Goal: Task Accomplishment & Management: Use online tool/utility

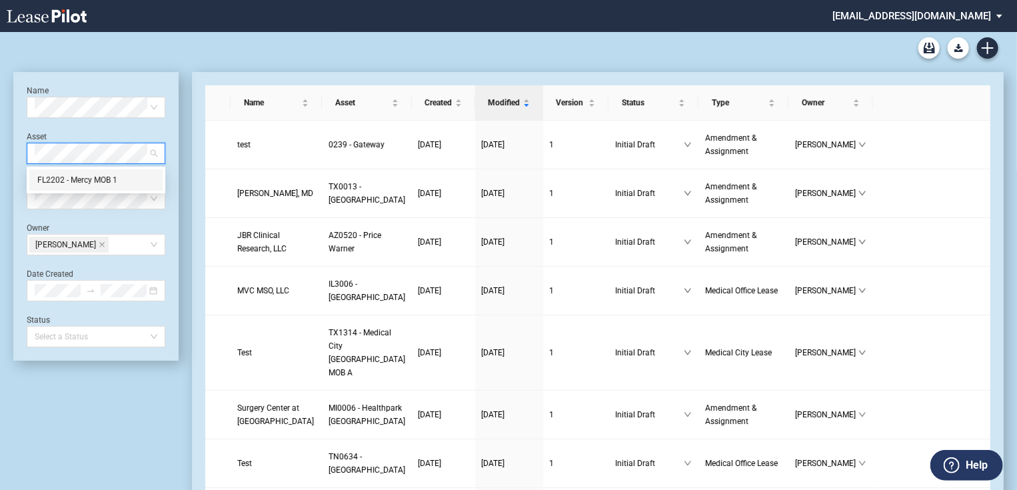
click at [85, 178] on div "FL2202 - Mercy MOB 1" at bounding box center [95, 179] width 117 height 13
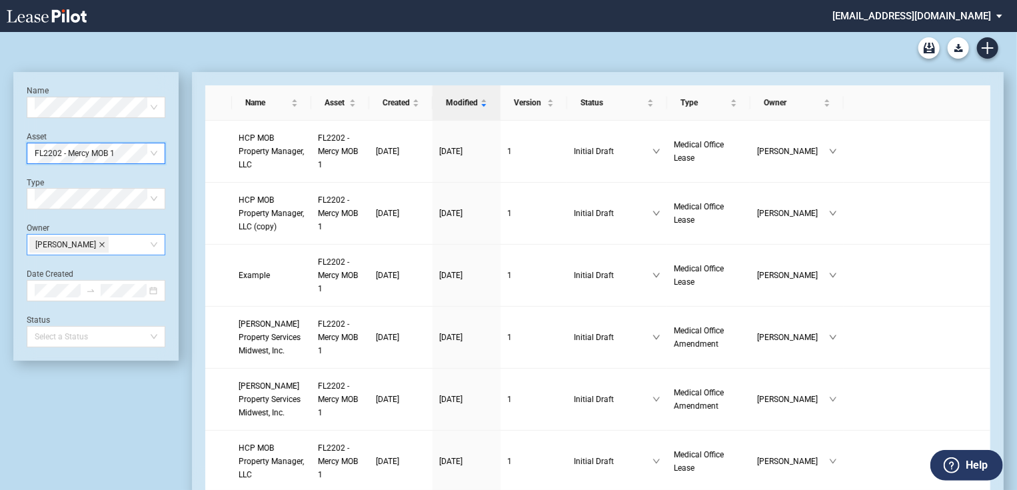
click at [99, 245] on icon "close" at bounding box center [102, 244] width 7 height 7
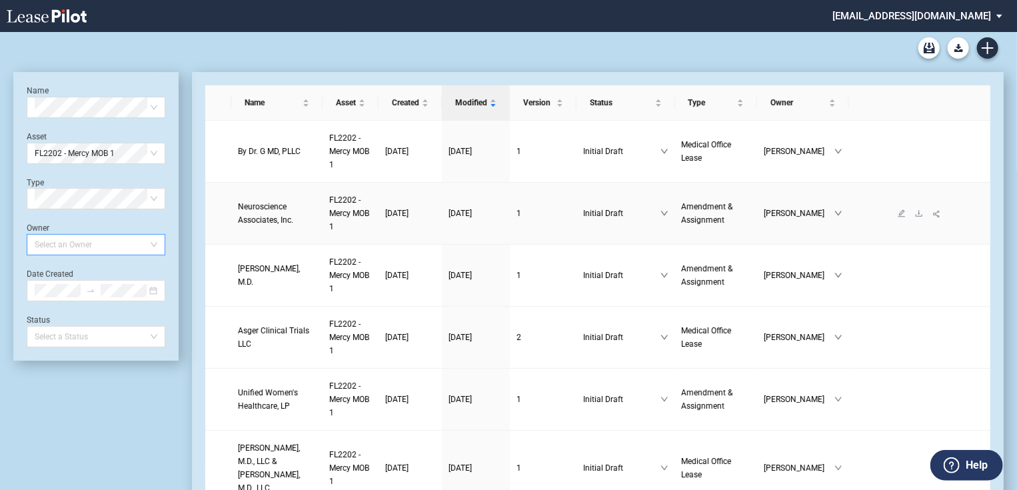
click at [256, 210] on span "Neuroscience Associates, Inc." at bounding box center [265, 213] width 55 height 23
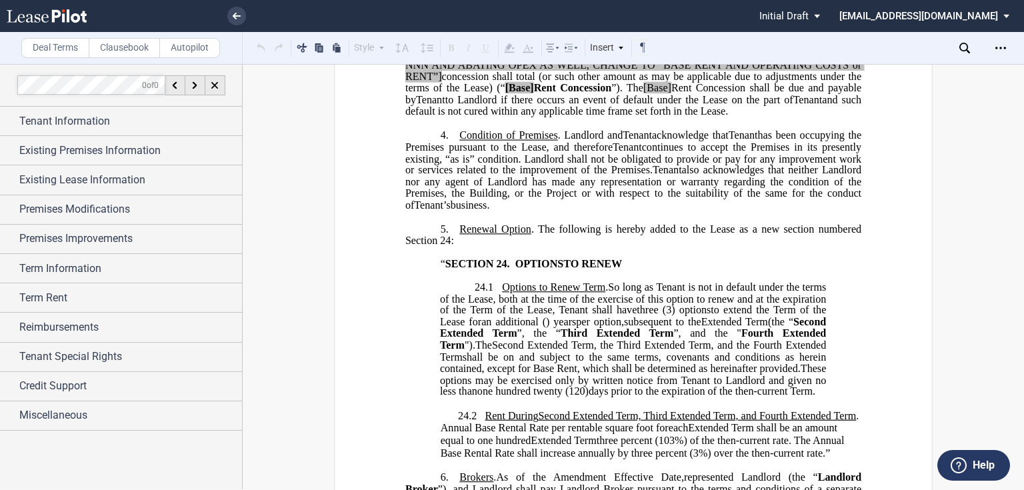
scroll to position [427, 0]
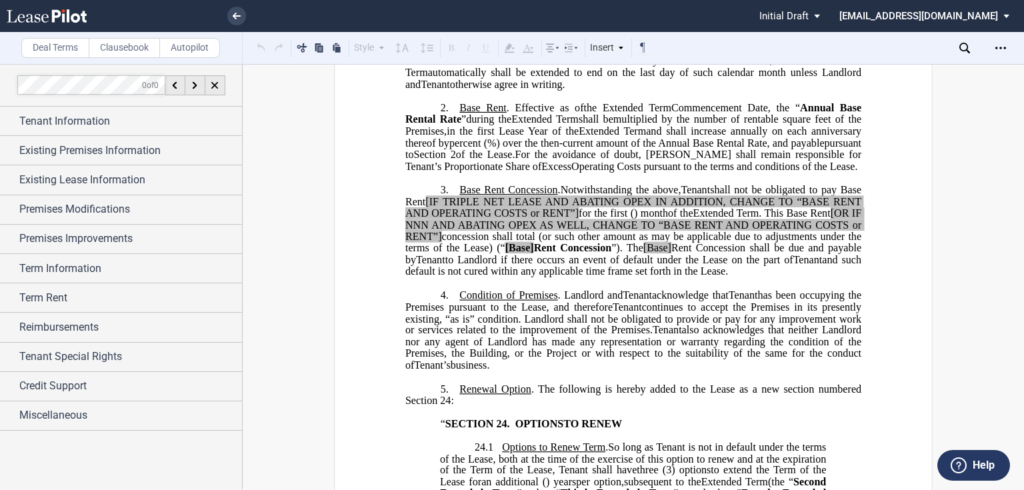
click at [487, 243] on span "concession shall total" at bounding box center [488, 237] width 93 height 12
click at [67, 301] on span "Term Rent" at bounding box center [43, 298] width 48 height 16
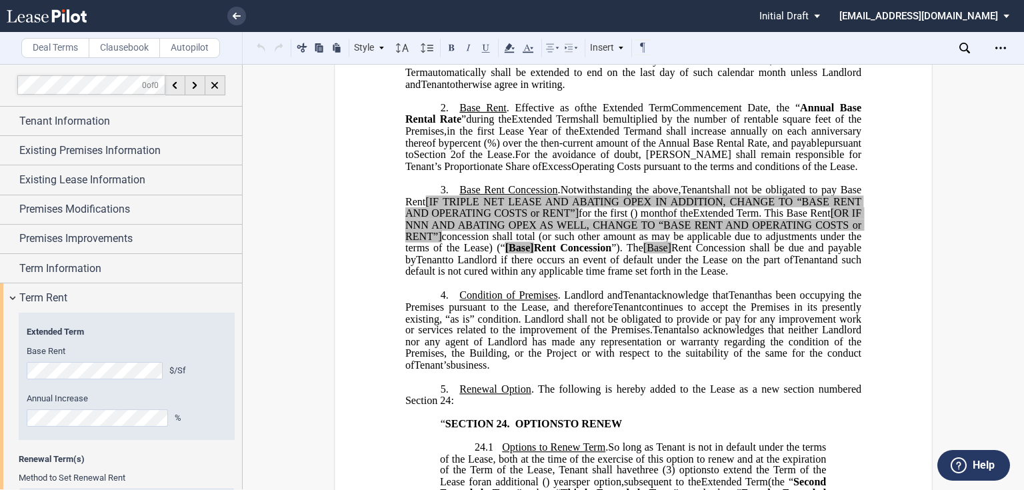
scroll to position [155, 0]
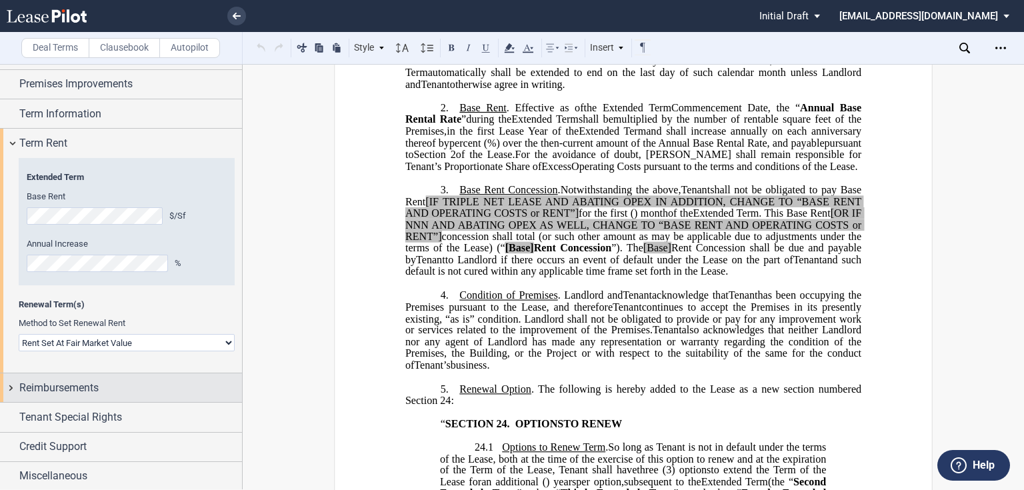
click at [35, 388] on span "Reimbursements" at bounding box center [58, 388] width 79 height 16
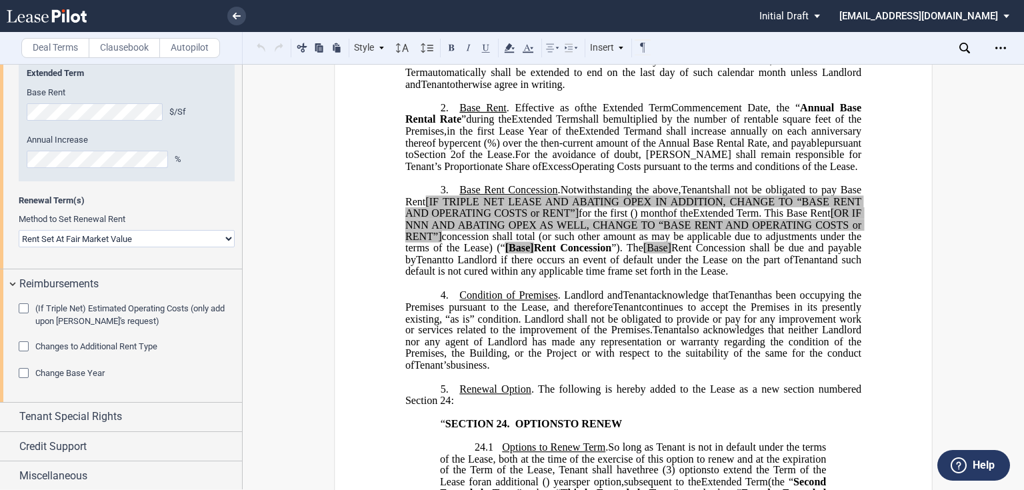
scroll to position [45, 0]
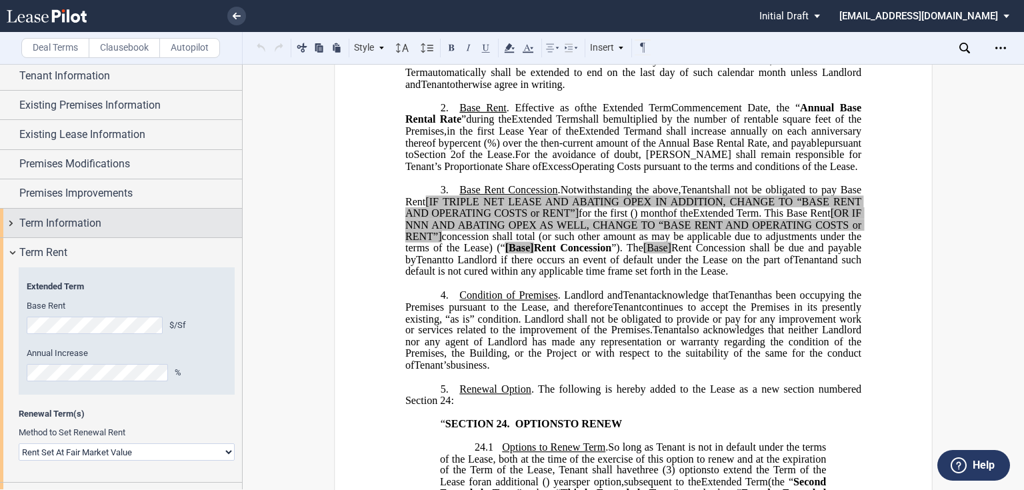
click at [45, 218] on span "Term Information" at bounding box center [60, 223] width 82 height 16
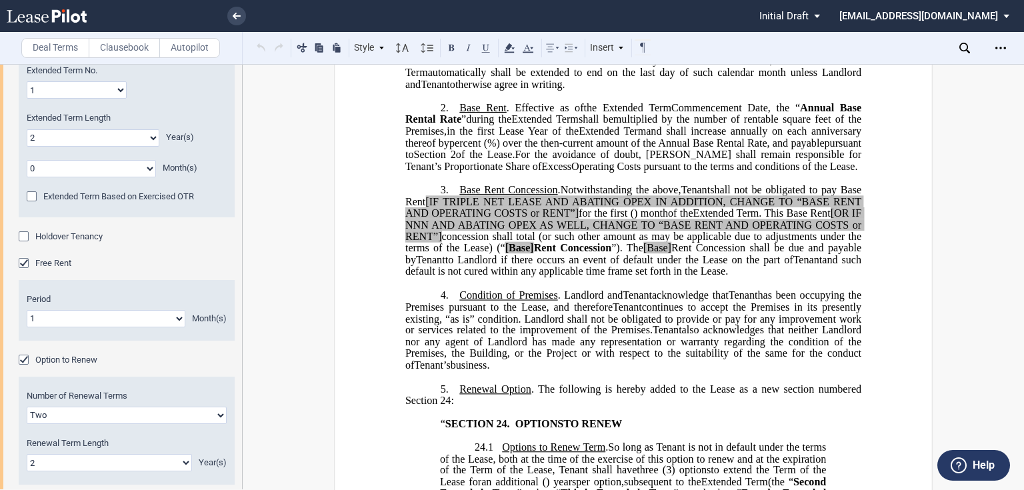
click at [29, 264] on div "Free Rent" at bounding box center [25, 264] width 13 height 13
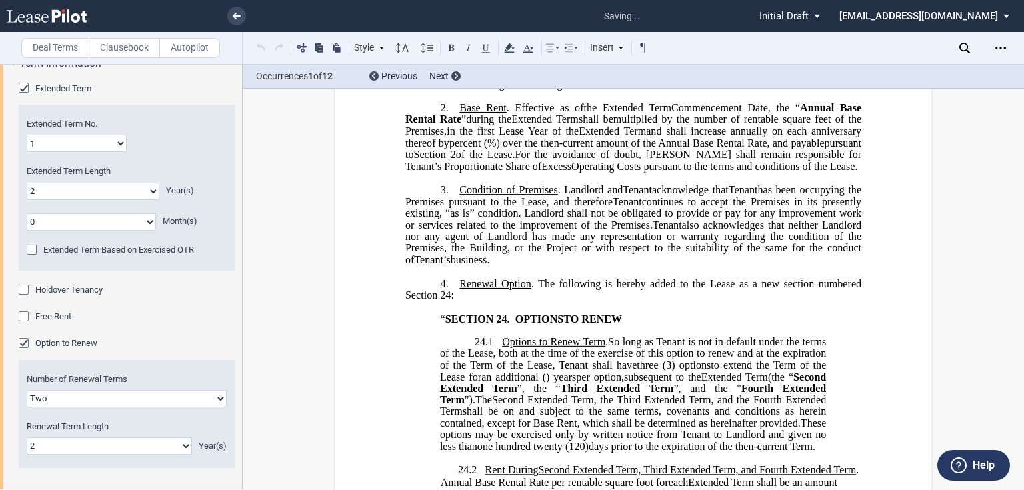
scroll to position [320, 0]
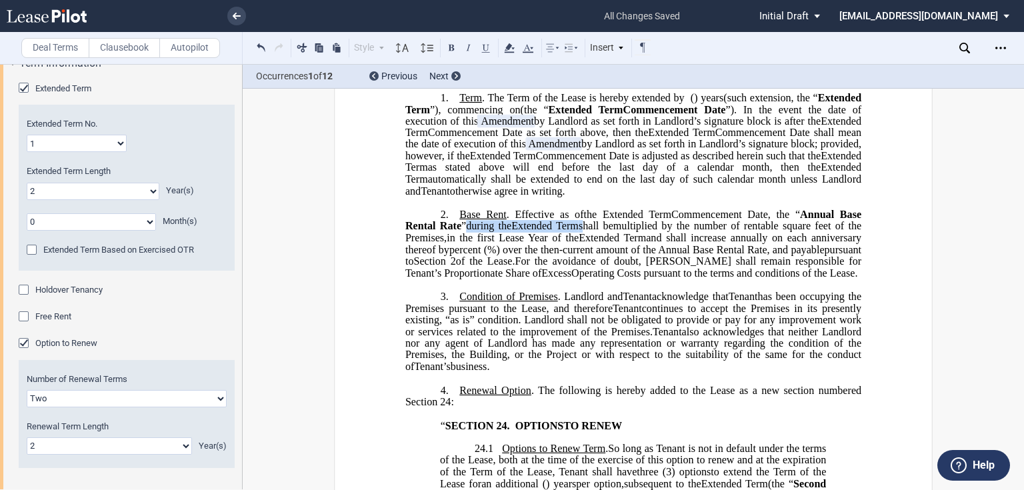
drag, startPoint x: 463, startPoint y: 239, endPoint x: 581, endPoint y: 238, distance: 118.0
click at [581, 238] on p "2. Base Rent . Effective as of [______] [______] the Extended Term the ﻿ ﻿ Exte…" at bounding box center [633, 244] width 456 height 71
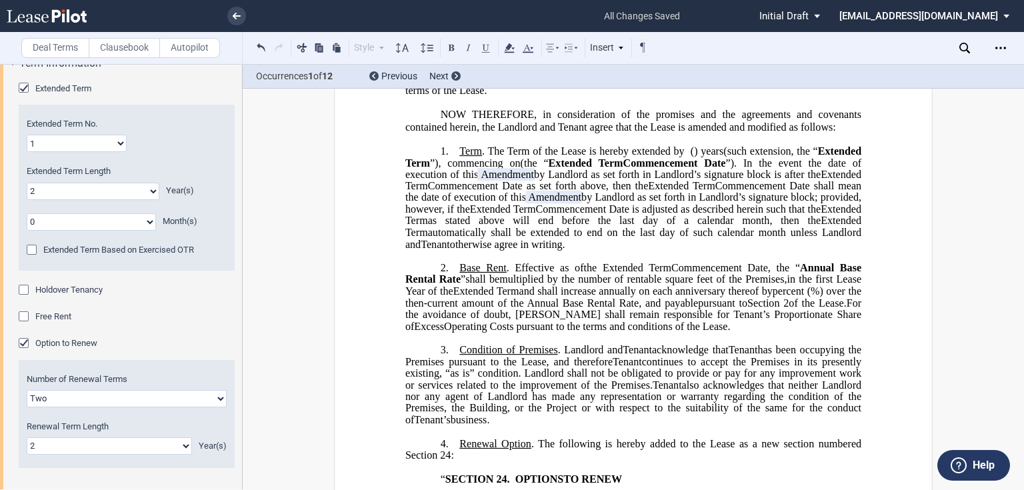
scroll to position [0, 0]
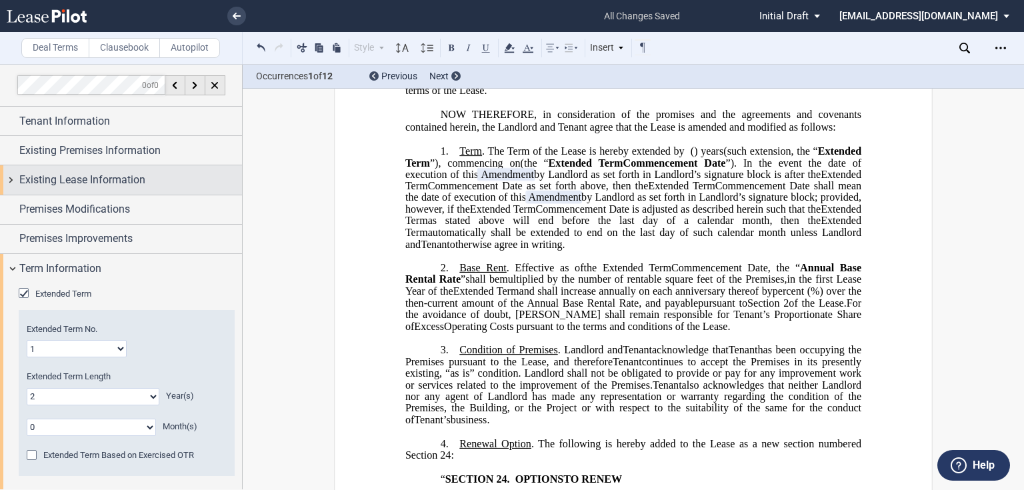
click at [117, 184] on span "Existing Lease Information" at bounding box center [82, 180] width 126 height 16
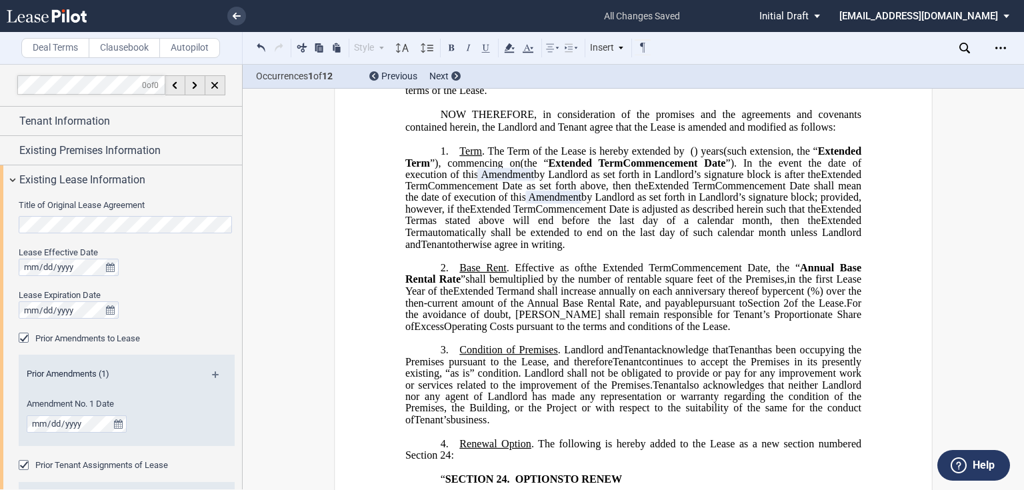
scroll to position [53, 0]
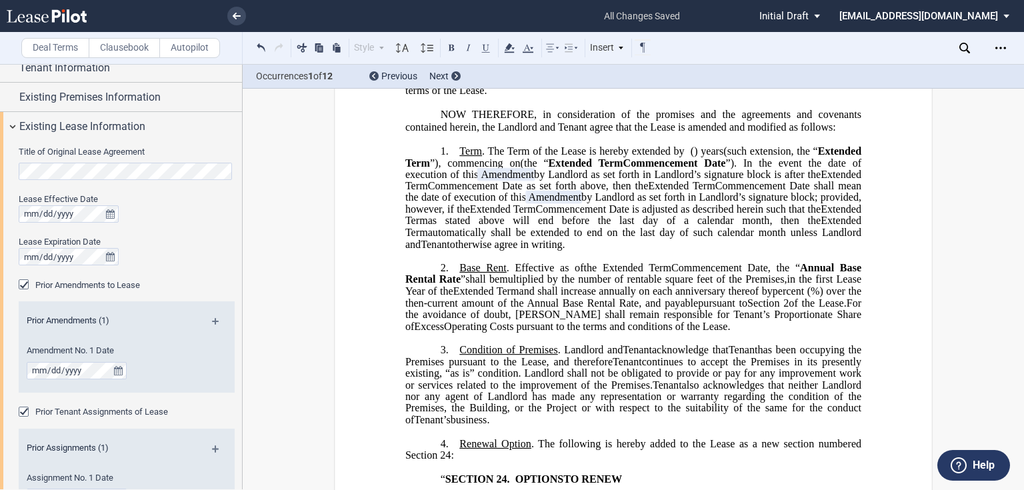
click at [212, 321] on md-icon at bounding box center [221, 326] width 18 height 16
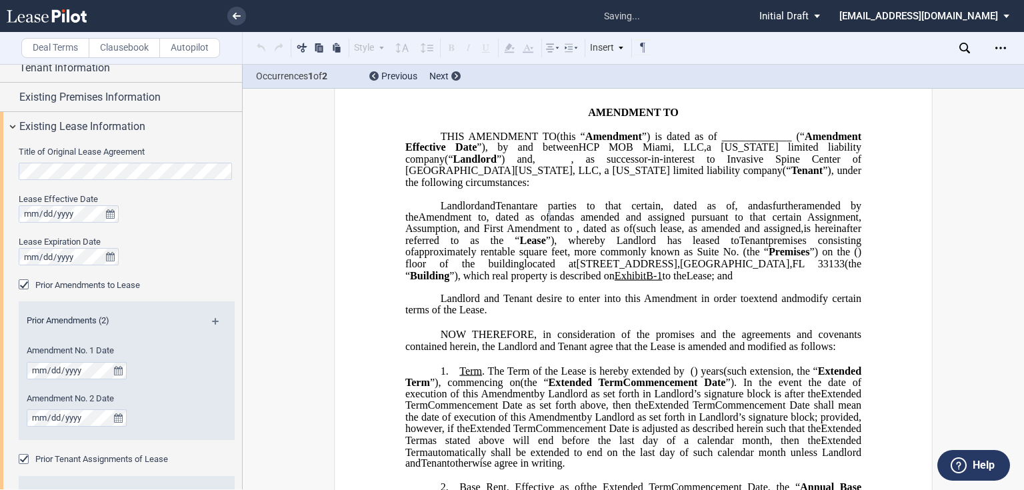
scroll to position [52, 0]
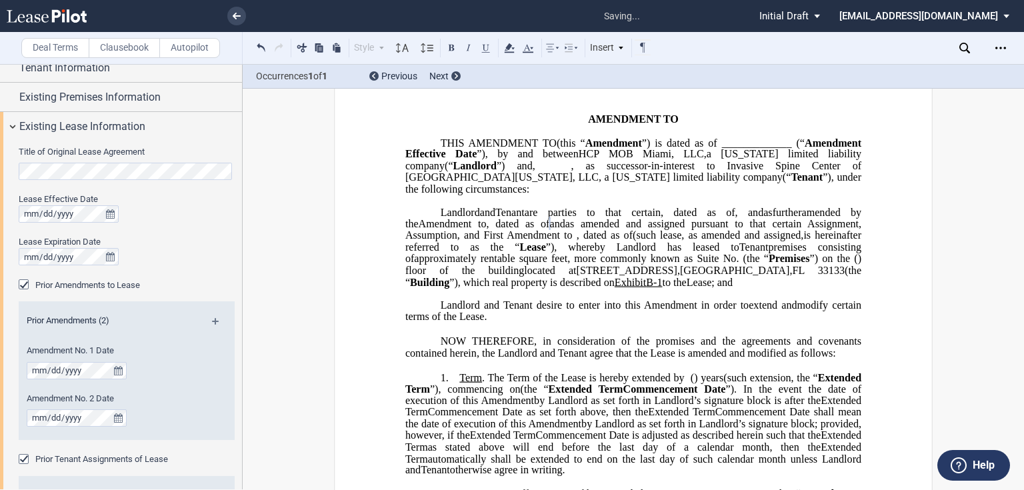
click at [687, 288] on span "Lease" at bounding box center [699, 282] width 25 height 12
click at [577, 276] on span "3661 South Miami Avenue" at bounding box center [627, 270] width 101 height 12
click at [565, 230] on span "and" at bounding box center [556, 224] width 15 height 12
click at [588, 264] on span "premises consisting of" at bounding box center [634, 252] width 459 height 23
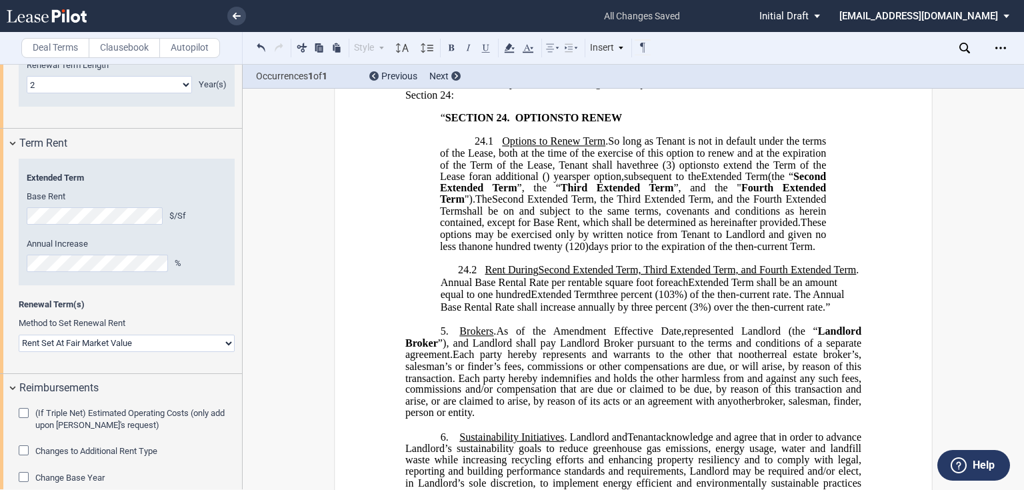
scroll to position [1117, 0]
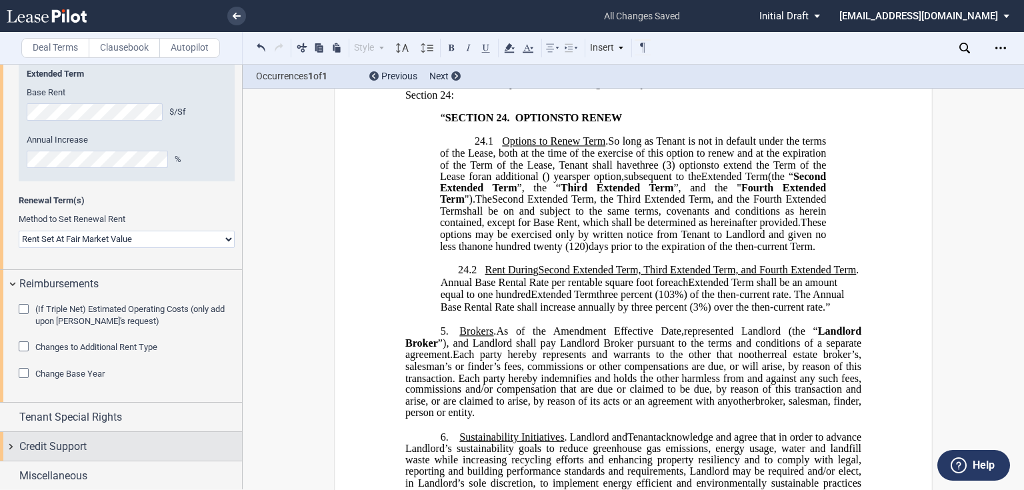
click at [49, 456] on div "Credit Support" at bounding box center [121, 446] width 242 height 29
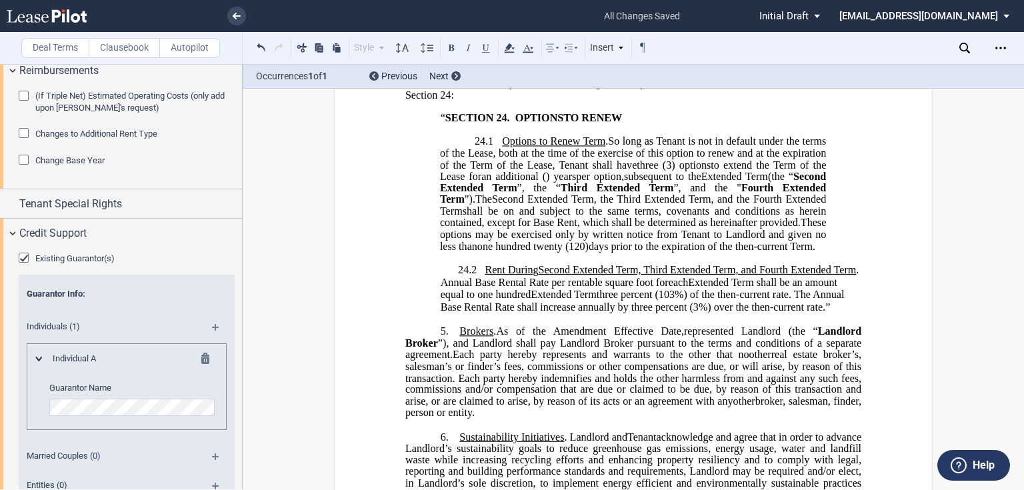
scroll to position [1446, 0]
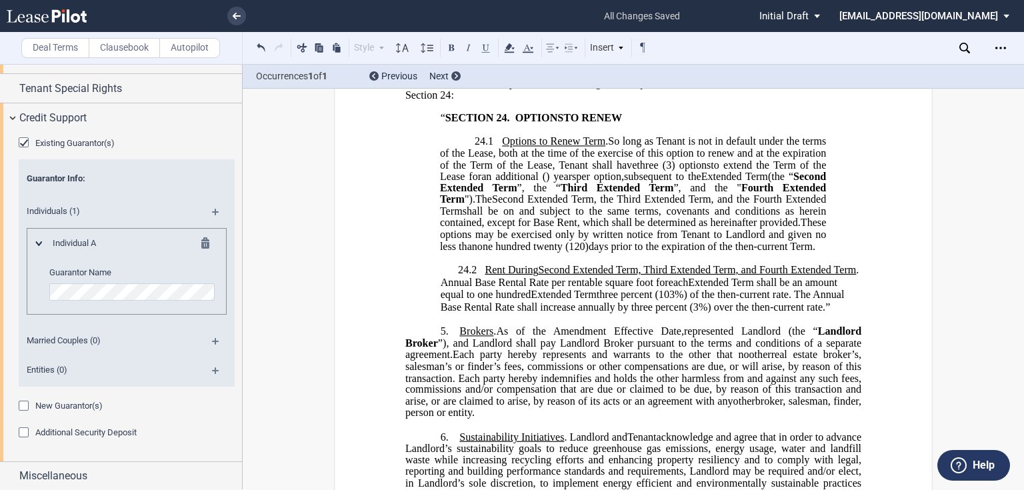
drag, startPoint x: 75, startPoint y: 405, endPoint x: 73, endPoint y: 421, distance: 16.7
click at [75, 405] on span "New Guarantor(s)" at bounding box center [68, 406] width 67 height 10
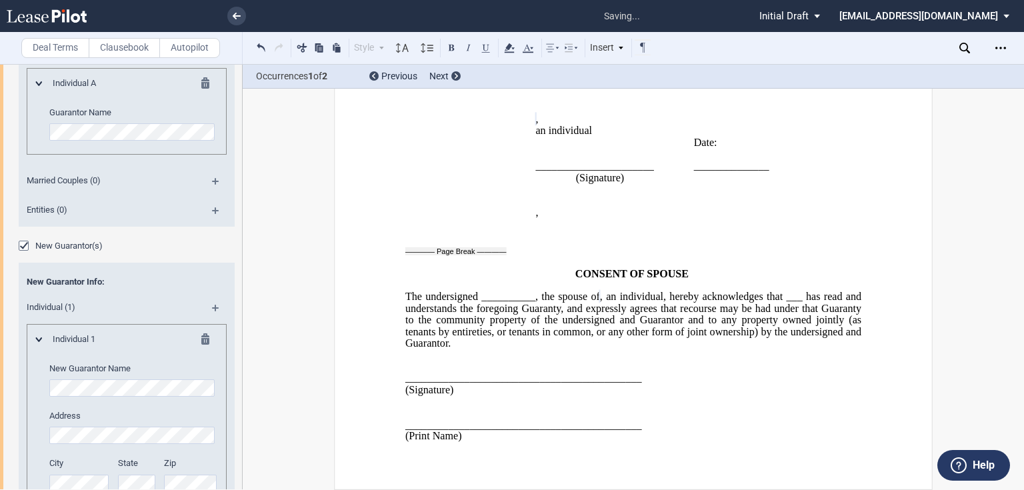
scroll to position [1771, 0]
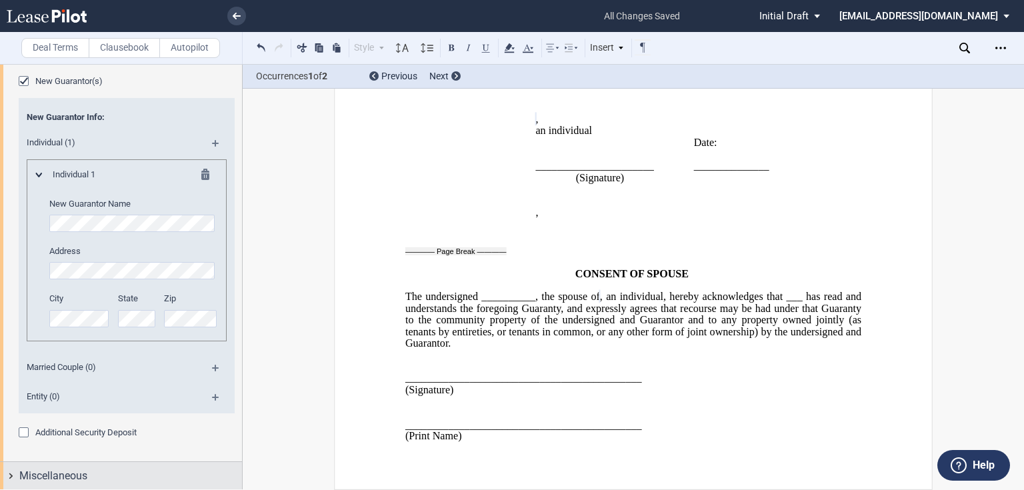
click at [126, 475] on div "Miscellaneous" at bounding box center [130, 476] width 223 height 16
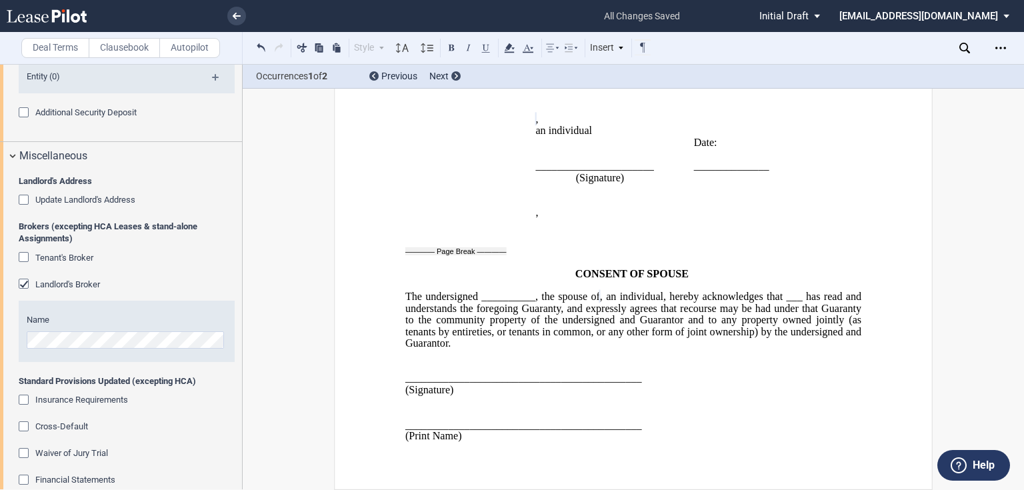
scroll to position [2379, 0]
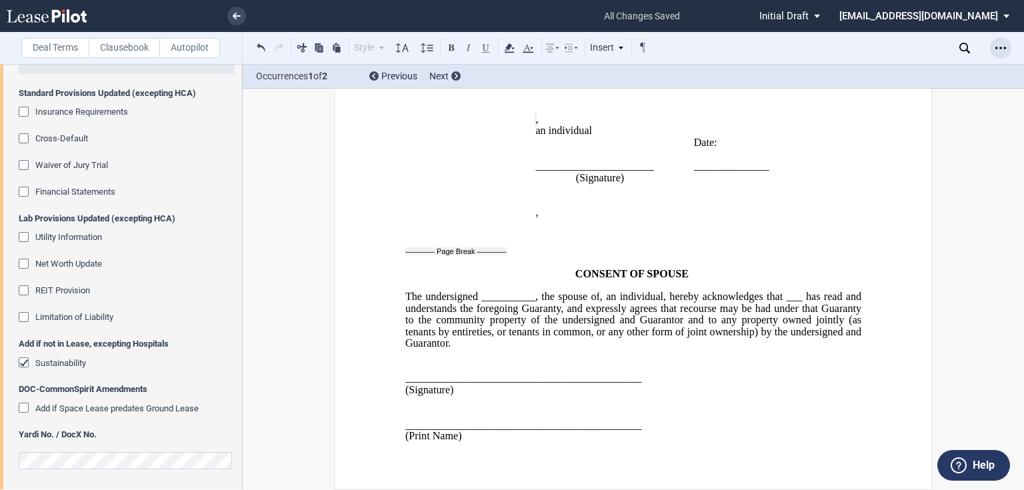
click at [1009, 49] on div "Open Lease options menu" at bounding box center [1000, 47] width 21 height 21
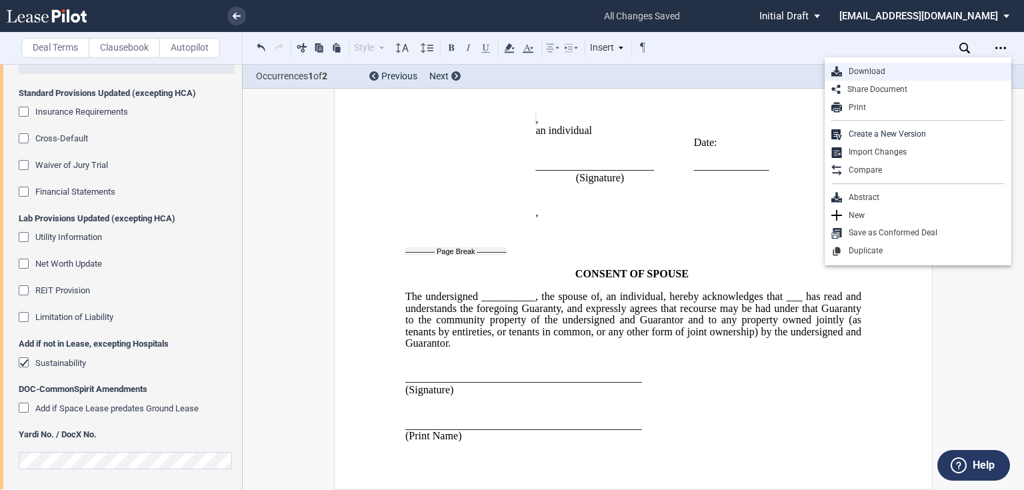
click at [882, 73] on div "Download" at bounding box center [923, 71] width 163 height 11
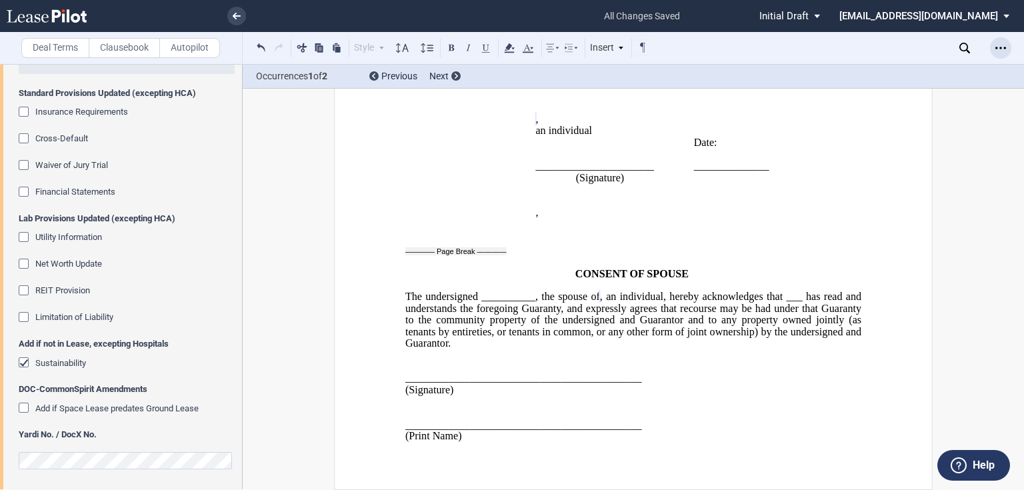
click at [995, 48] on use "Open Lease options menu" at bounding box center [1000, 48] width 11 height 2
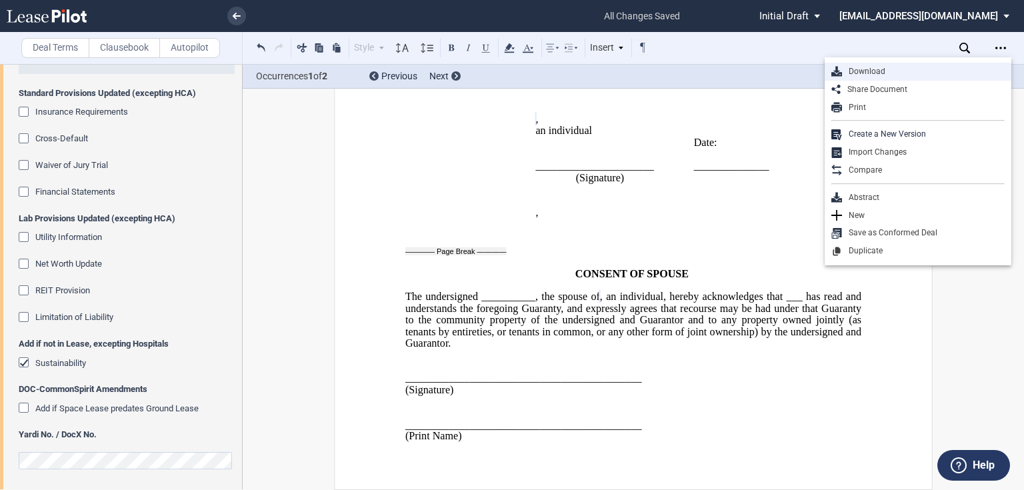
click at [877, 68] on div "Download" at bounding box center [923, 71] width 163 height 11
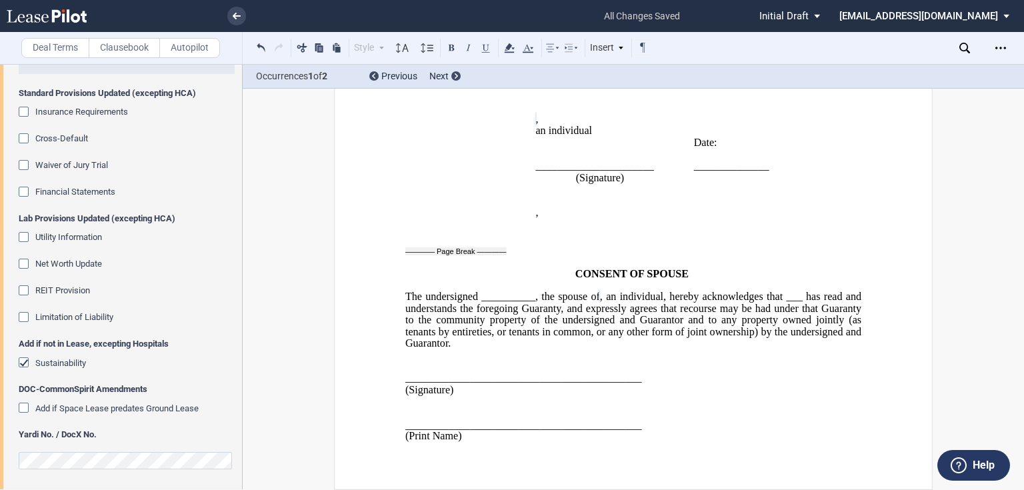
click at [48, 361] on span "Sustainability" at bounding box center [60, 363] width 51 height 10
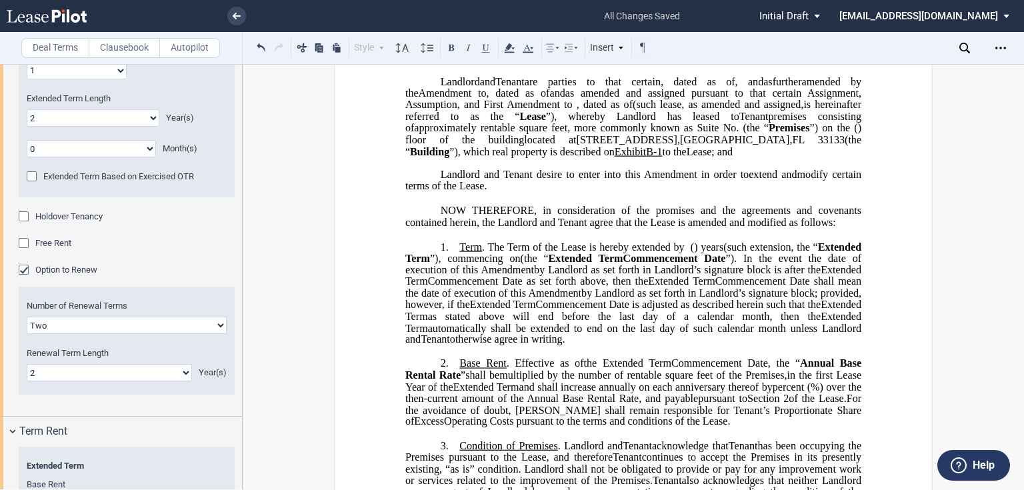
scroll to position [565, 0]
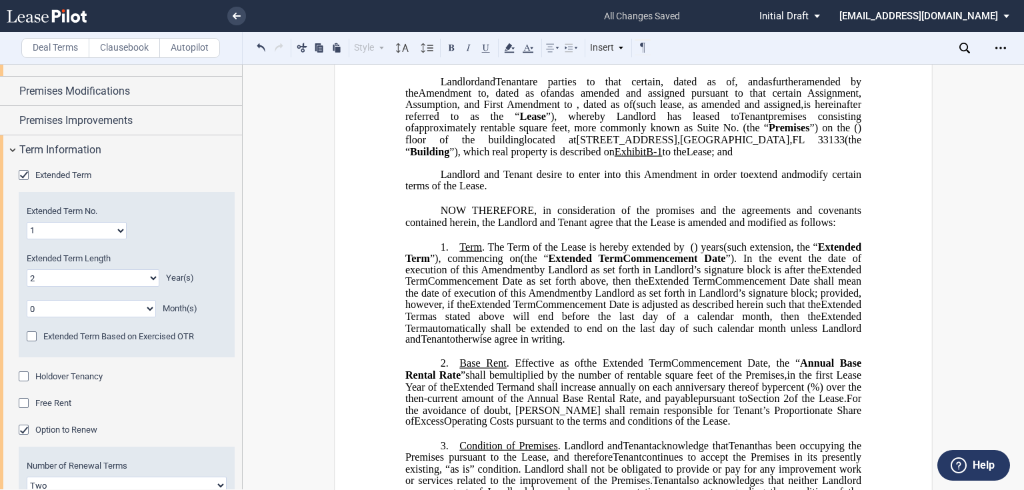
click at [63, 226] on select "1 2 3 4 5 6 7 8 9 10 11 12 13 14 15 16 17 18 19 20" at bounding box center [77, 230] width 100 height 17
select select "number:2"
click at [27, 222] on select "1 2 3 4 5 6 7 8 9 10 11 12 13 14 15 16 17 18 19 20" at bounding box center [77, 230] width 100 height 17
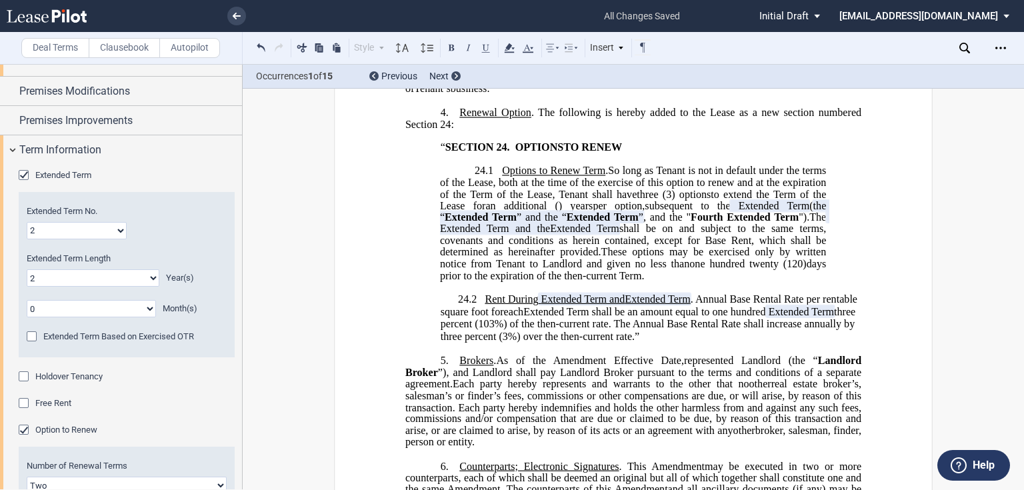
scroll to position [556, 0]
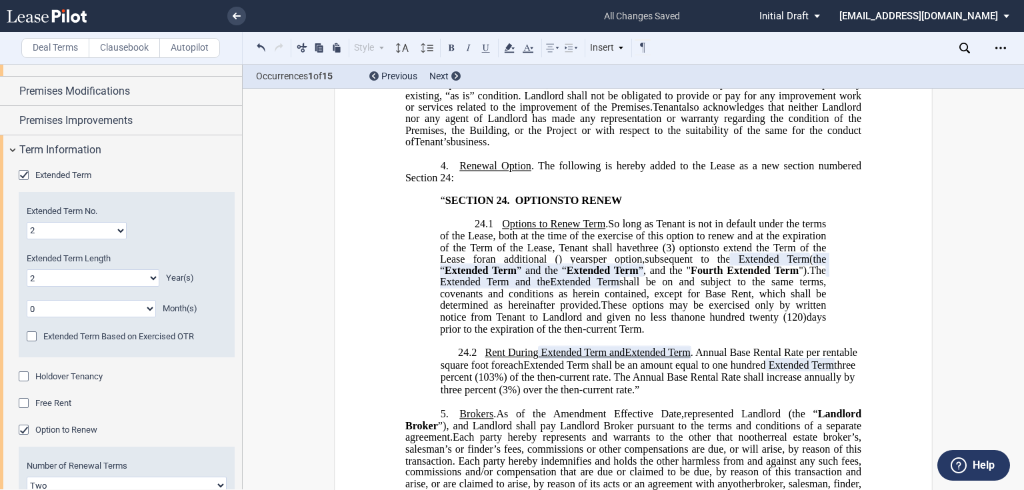
click at [528, 183] on span ". The following is hereby added to the Lease as a new section numbered Section …" at bounding box center [634, 171] width 459 height 23
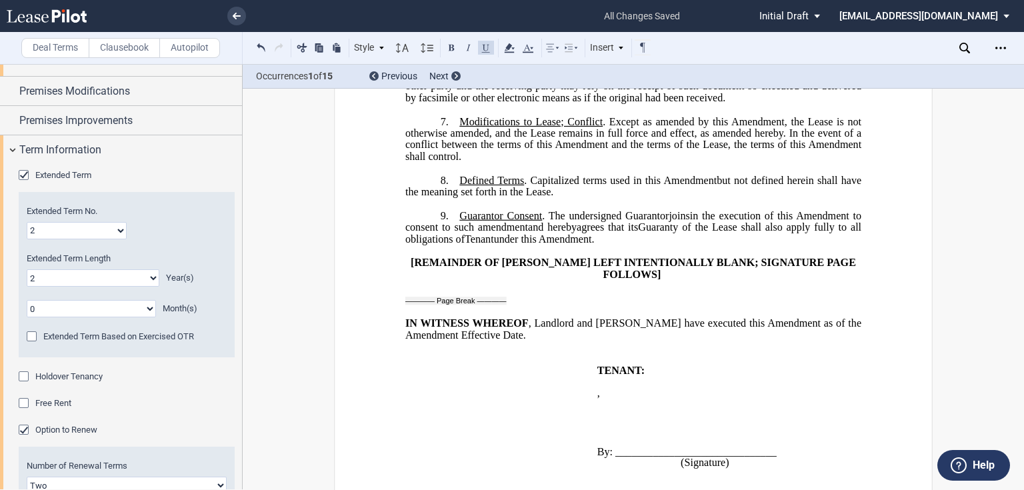
scroll to position [1089, 0]
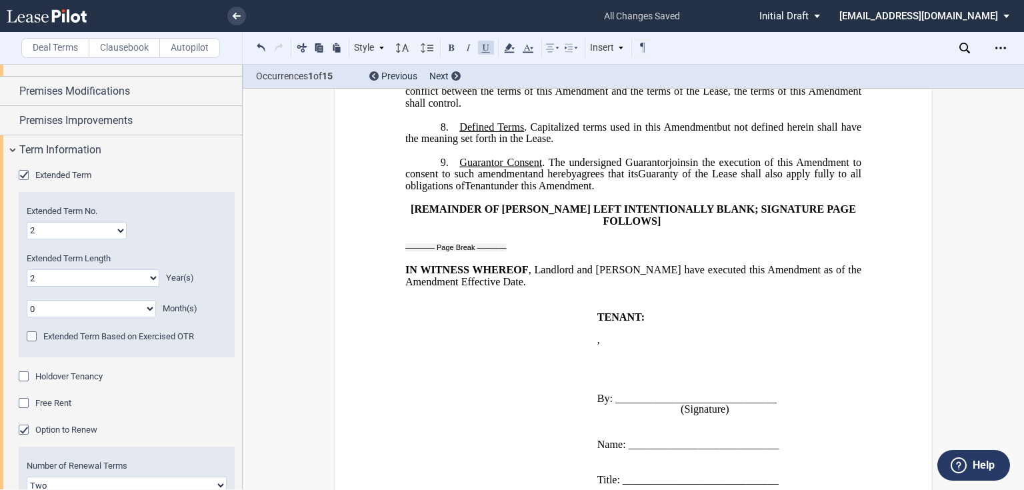
click at [523, 169] on span "Guarantor Consent" at bounding box center [500, 163] width 83 height 12
click at [502, 169] on span ". The undersigned Guarantor" at bounding box center [561, 163] width 125 height 12
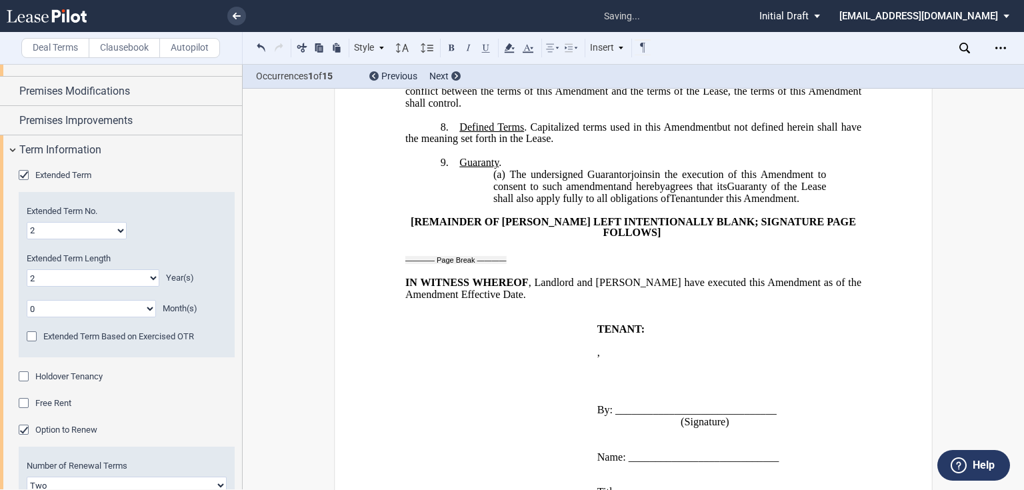
click at [605, 204] on p "(a) The undersigned Guarantor s join joins in the execution of this ﻿ ﻿ First A…" at bounding box center [659, 186] width 333 height 35
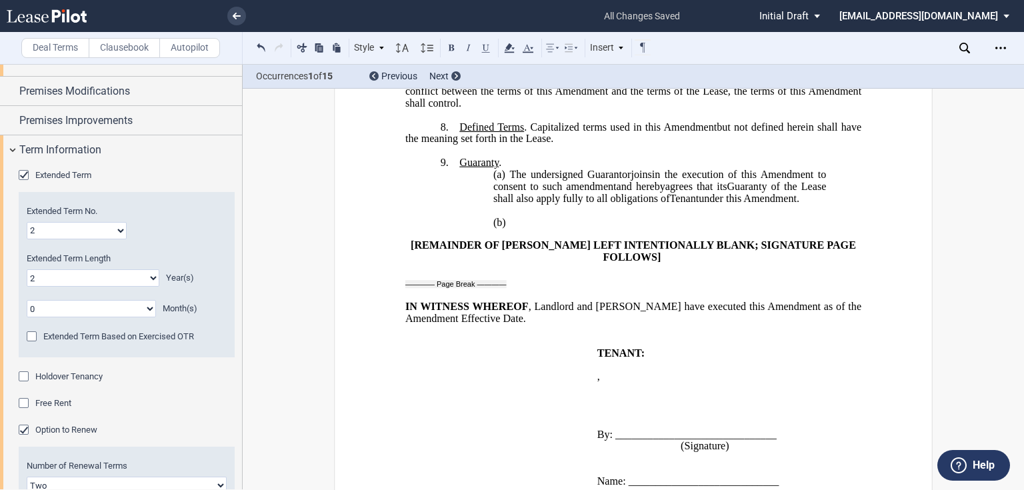
click at [606, 181] on span "The undersigned Guarantor" at bounding box center [569, 175] width 121 height 12
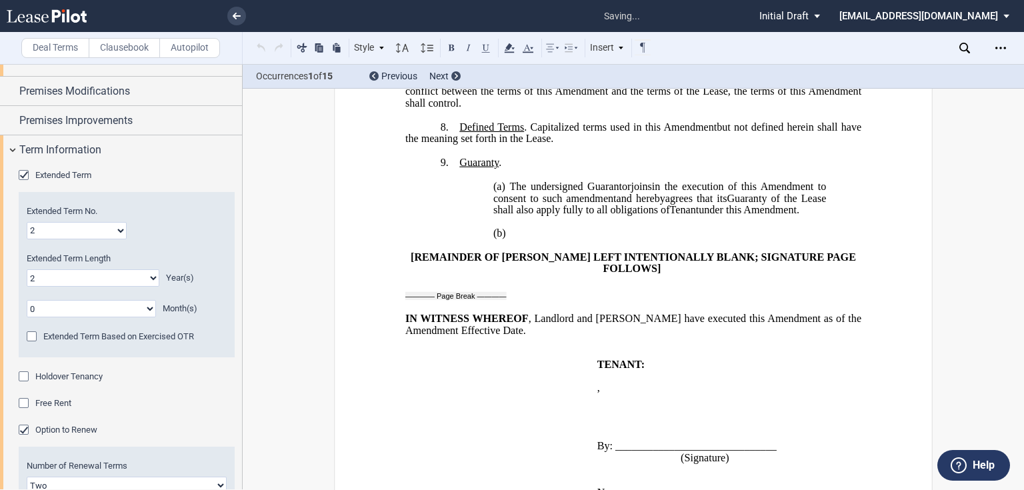
click at [509, 241] on p "(b) ​" at bounding box center [659, 234] width 333 height 13
click at [589, 241] on p "(b) ​" at bounding box center [659, 234] width 333 height 13
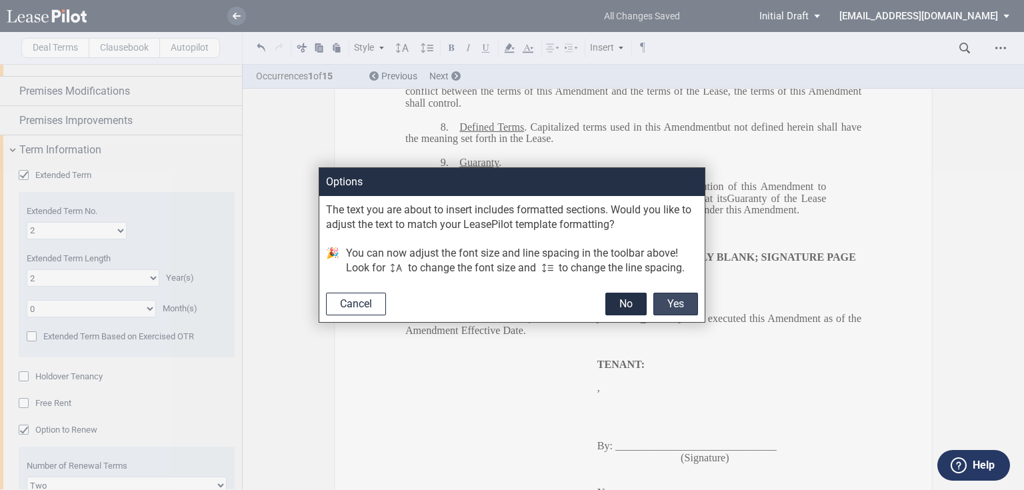
click at [659, 304] on button "Yes" at bounding box center [675, 304] width 45 height 23
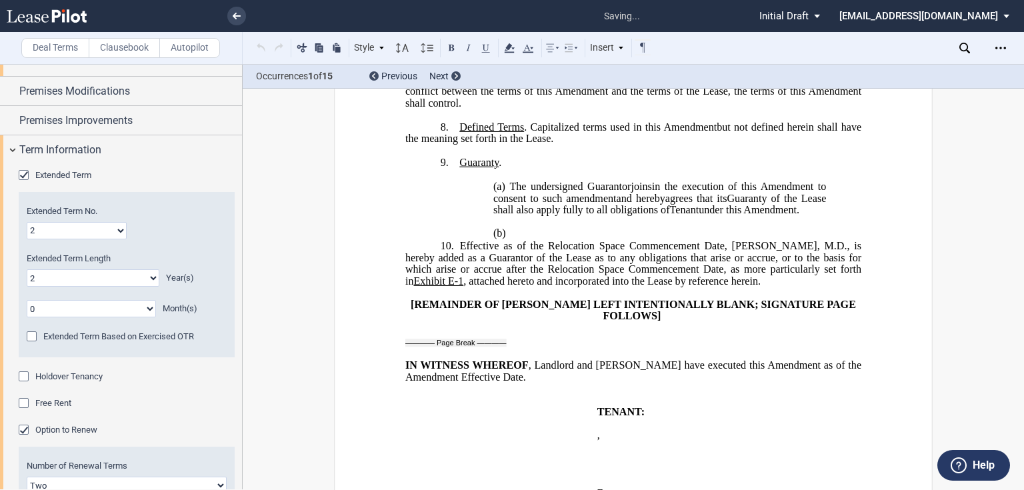
click at [448, 252] on span "10." at bounding box center [447, 246] width 13 height 12
click at [456, 287] on p "10. Effective as of the Relocation Space Commencement Date, William Schnapp, M.…" at bounding box center [633, 263] width 456 height 47
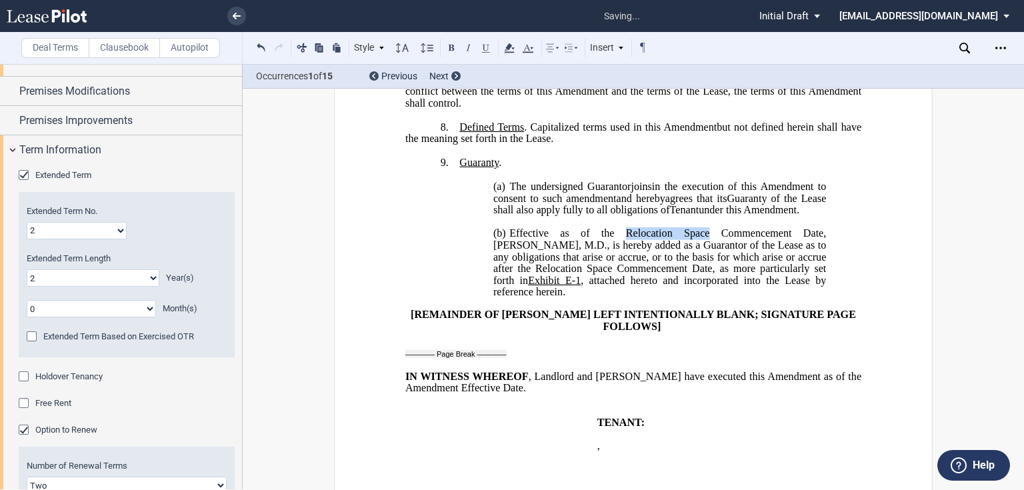
drag, startPoint x: 679, startPoint y: 291, endPoint x: 603, endPoint y: 289, distance: 76.0
click at [603, 286] on span "Effective as of the Relocation Space Commencement Date, William Schnapp, M.D., …" at bounding box center [660, 257] width 335 height 58
drag, startPoint x: 490, startPoint y: 299, endPoint x: 565, endPoint y: 305, distance: 74.9
click at [565, 286] on span "Effective as of the Second Extended Term Commencement Date, William Schnapp, M.…" at bounding box center [660, 257] width 335 height 58
click at [560, 286] on span "Effective as of the Second Extended Term Commencement Date, Alexander Lucien, M…" at bounding box center [660, 257] width 335 height 58
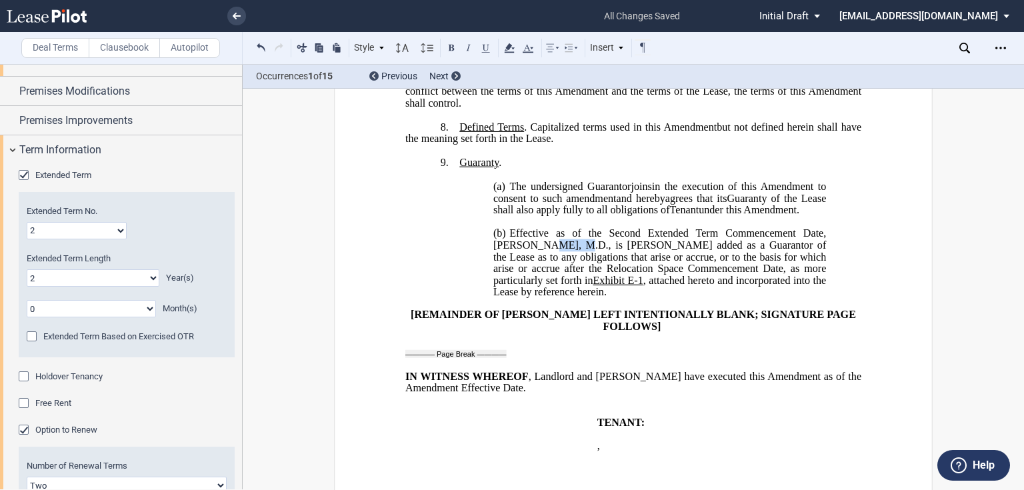
click at [560, 286] on span "Effective as of the Second Extended Term Commencement Date, Alexander Lucien, M…" at bounding box center [660, 257] width 335 height 58
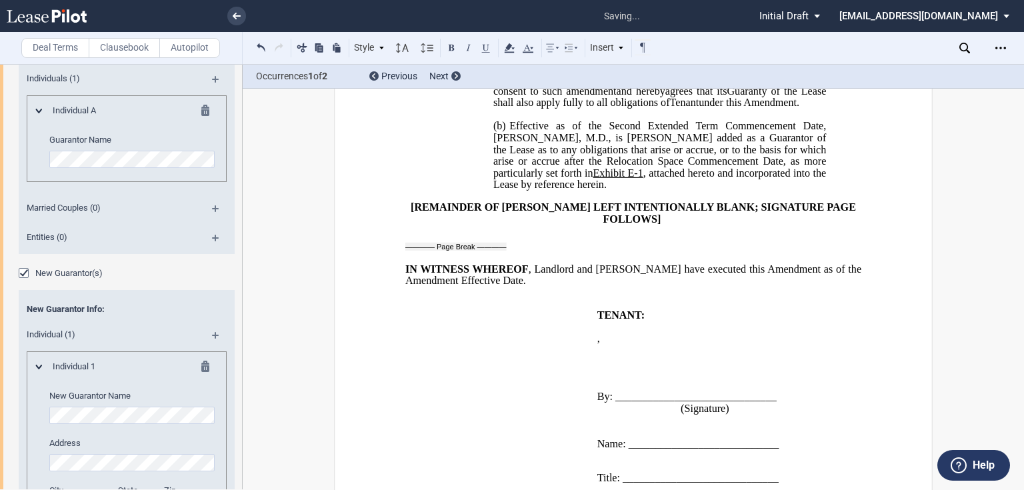
scroll to position [1037, 0]
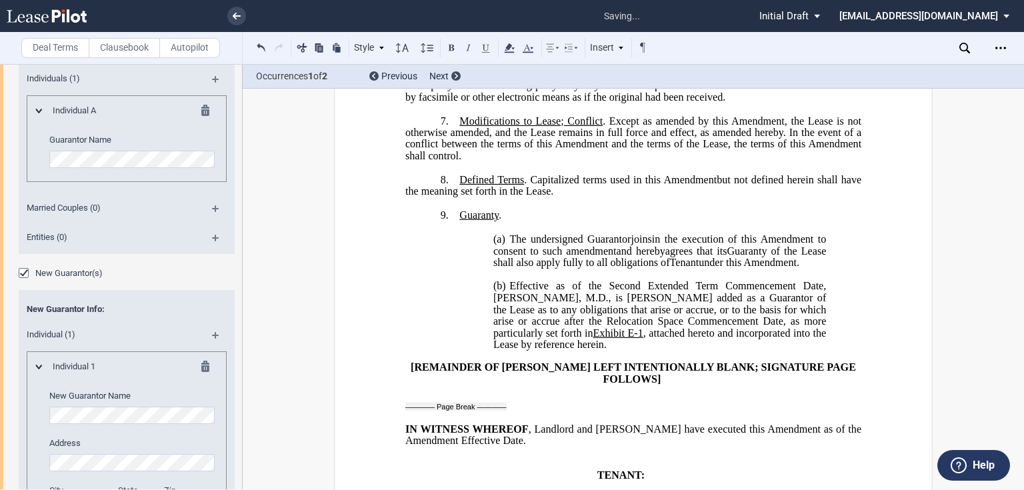
click at [529, 339] on span "Effective as of the Second Extended Term Commencement Date, Lucien Alexander, M…" at bounding box center [660, 310] width 335 height 58
click at [701, 351] on p "(b) ​ Effective as of the Second Extended Term Commencement Date, Lucien Alexan…" at bounding box center [659, 316] width 333 height 71
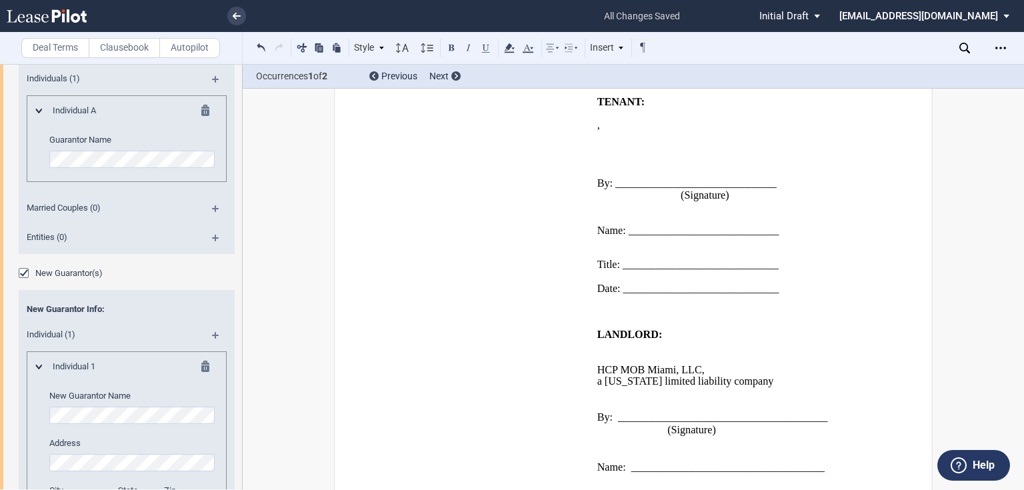
scroll to position [1463, 0]
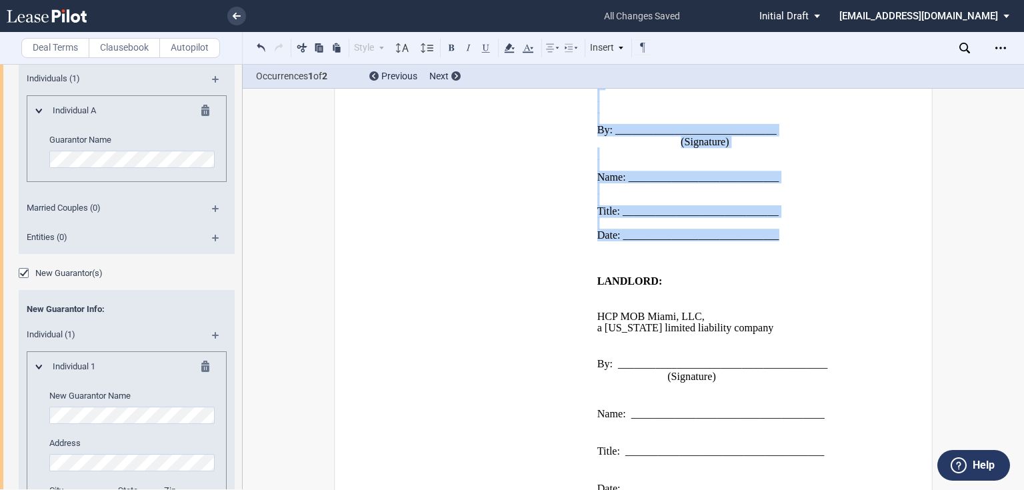
drag, startPoint x: 782, startPoint y: 283, endPoint x: 587, endPoint y: 148, distance: 237.3
click at [587, 148] on tr "WITNESSES: ___________________________ (Witness Signature) ____________________…" at bounding box center [623, 147] width 437 height 209
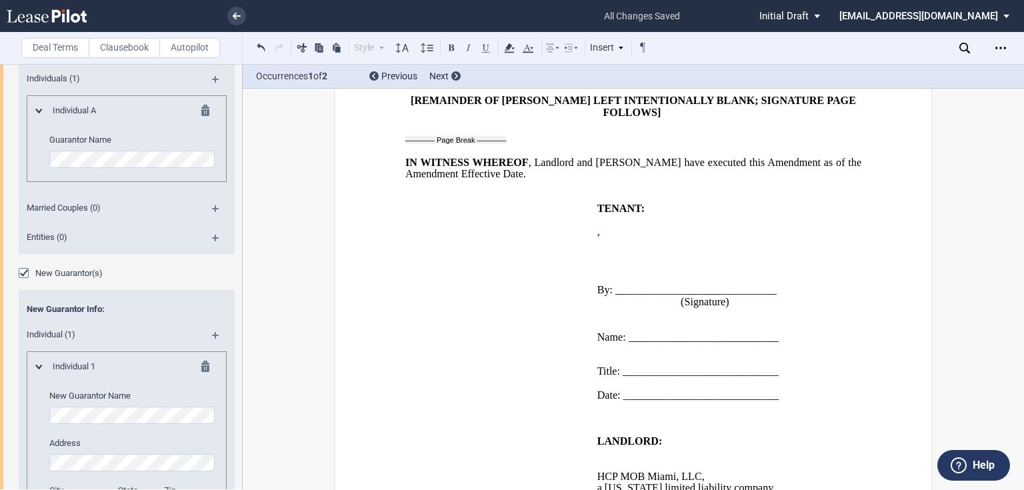
click at [417, 203] on p "﻿" at bounding box center [633, 197] width 456 height 11
click at [459, 261] on td "WITNESSES: ___________________________ (Witness Signature) ____________________…" at bounding box center [498, 307] width 187 height 209
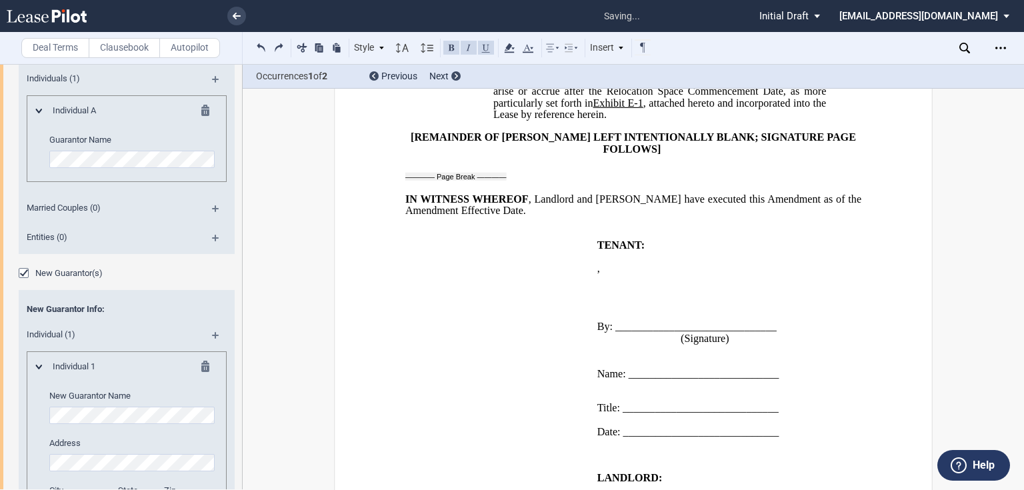
scroll to position [1160, 0]
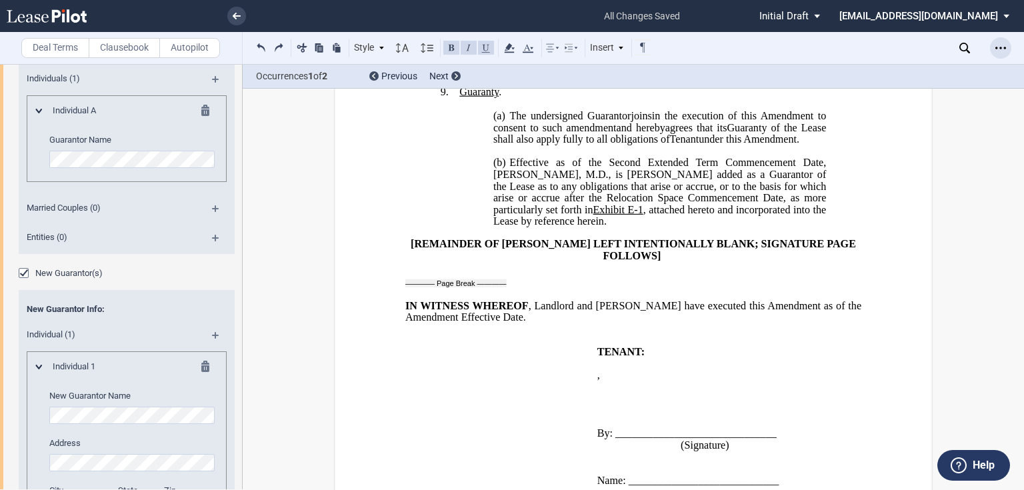
click at [996, 46] on icon "Open Lease options menu" at bounding box center [1000, 48] width 11 height 11
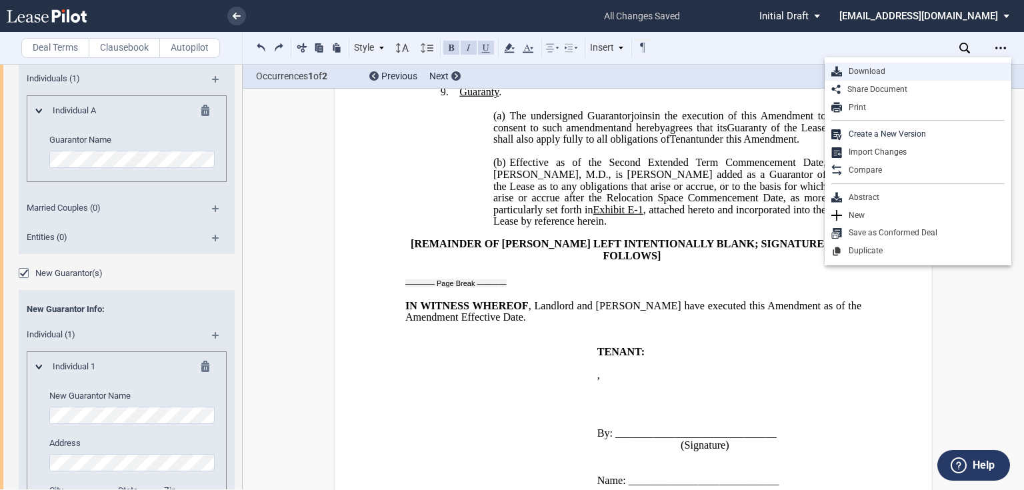
click at [882, 75] on div "Download" at bounding box center [923, 71] width 163 height 11
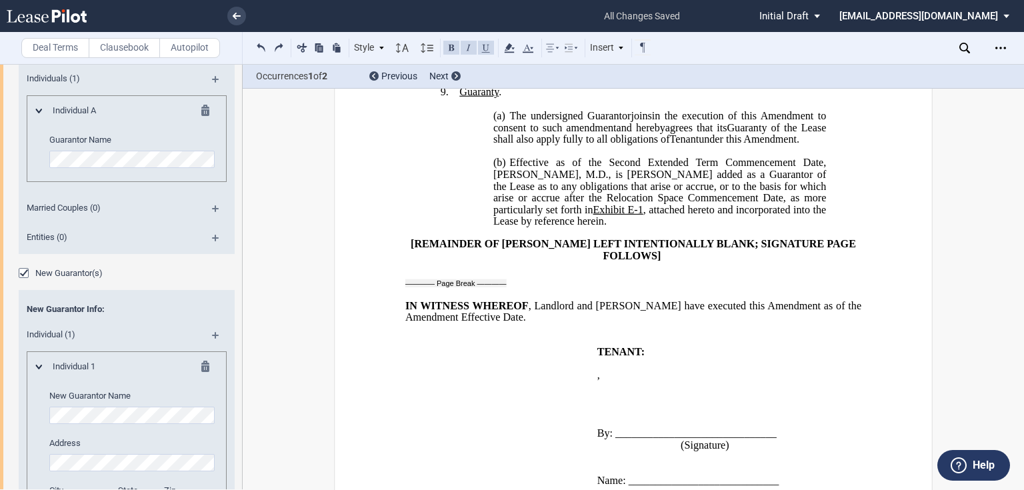
click at [540, 227] on span "Effective as of the Second Extended Term Commencement Date, Lucien Alexandre, M…" at bounding box center [660, 192] width 335 height 70
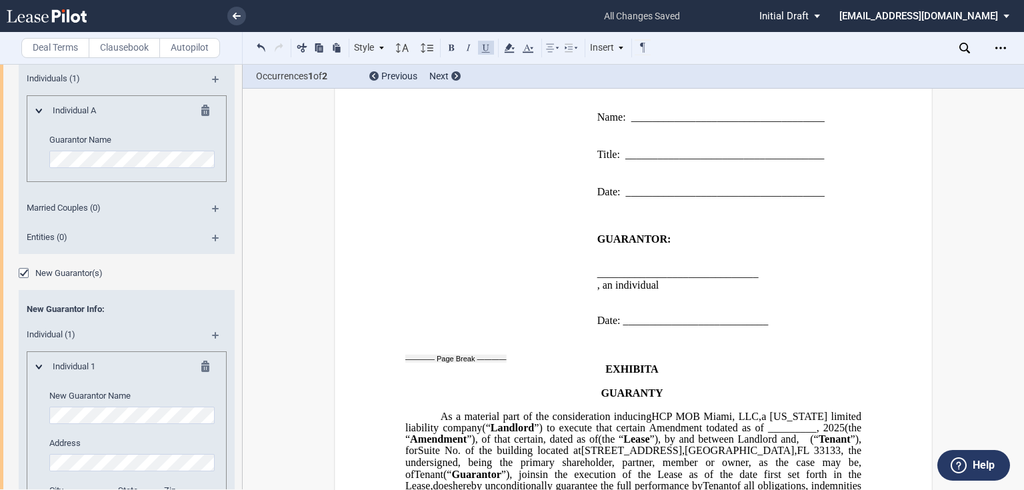
scroll to position [1813, 0]
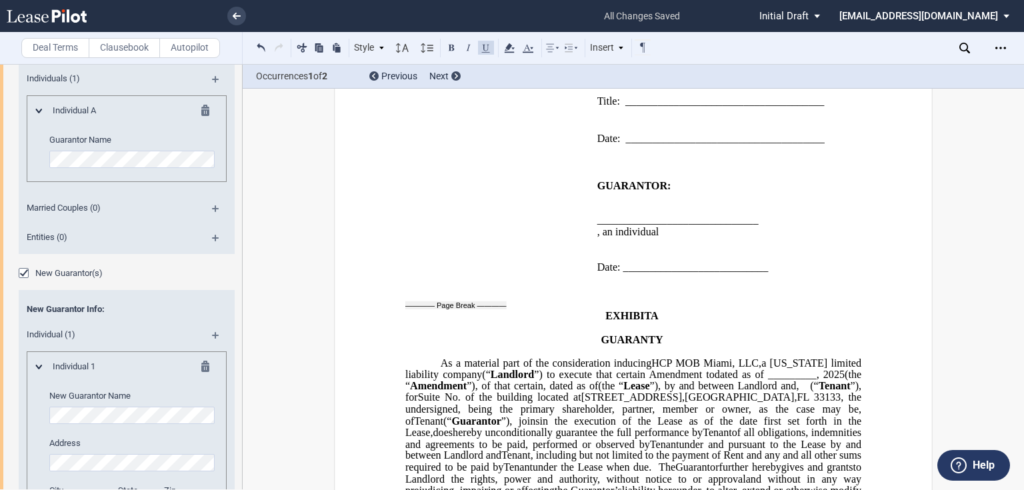
click at [676, 322] on p "EXHIBIT A" at bounding box center [633, 316] width 456 height 11
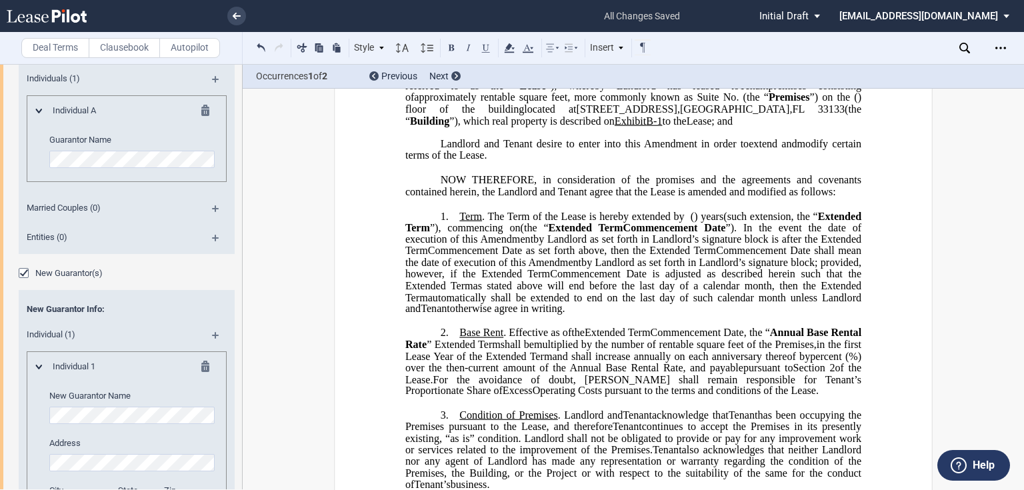
scroll to position [0, 0]
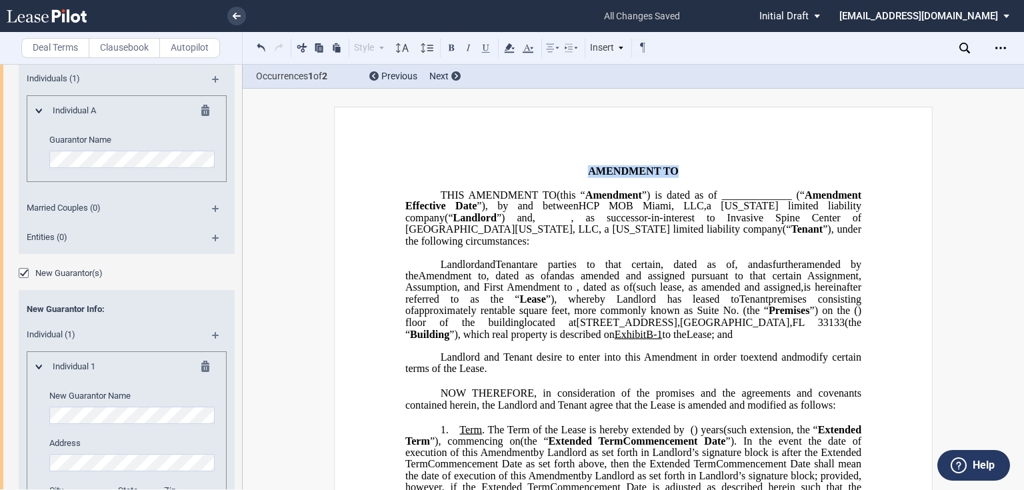
click at [821, 169] on p "﻿ ﻿ FIRST AMENDMENT TO ﻿ ﻿" at bounding box center [633, 171] width 456 height 11
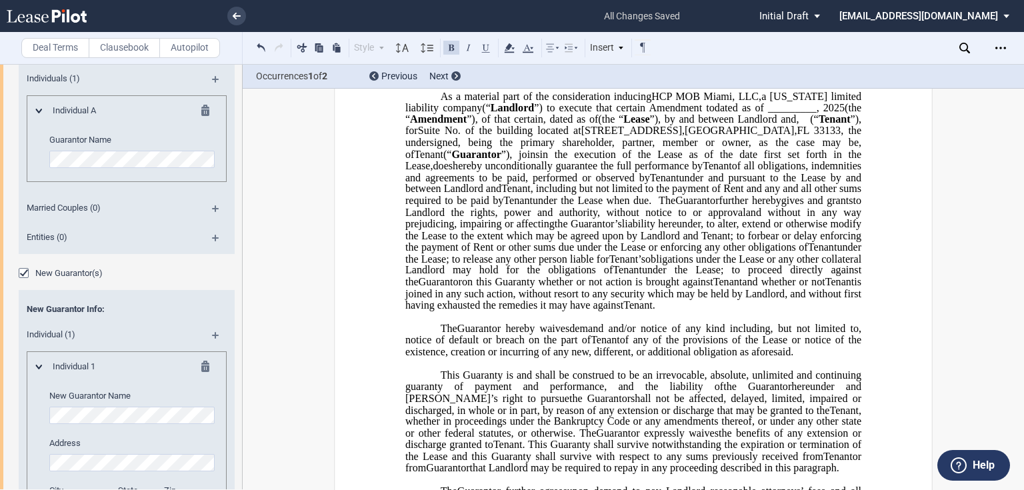
scroll to position [1920, 0]
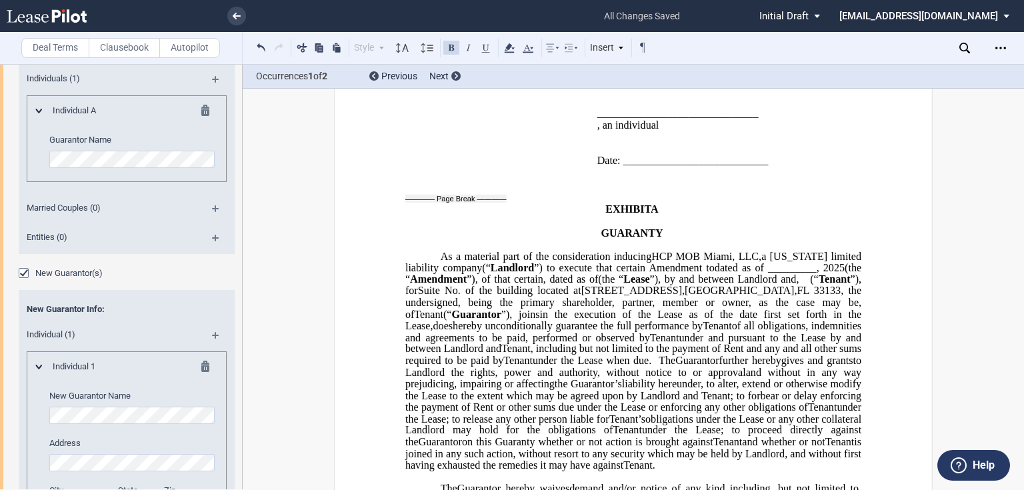
click at [680, 215] on p "EXHIBIT A" at bounding box center [633, 209] width 456 height 11
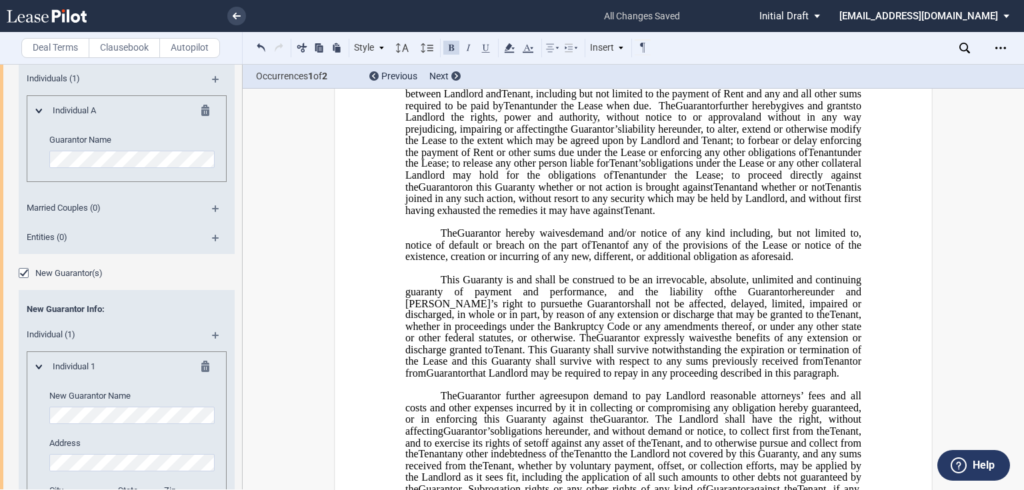
scroll to position [2027, 0]
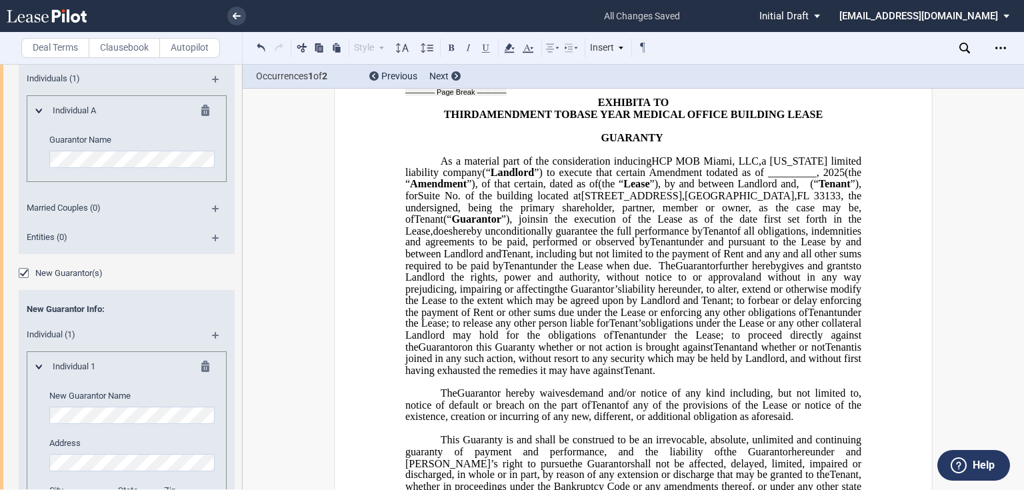
click at [667, 179] on span "Amendment to" at bounding box center [681, 173] width 65 height 12
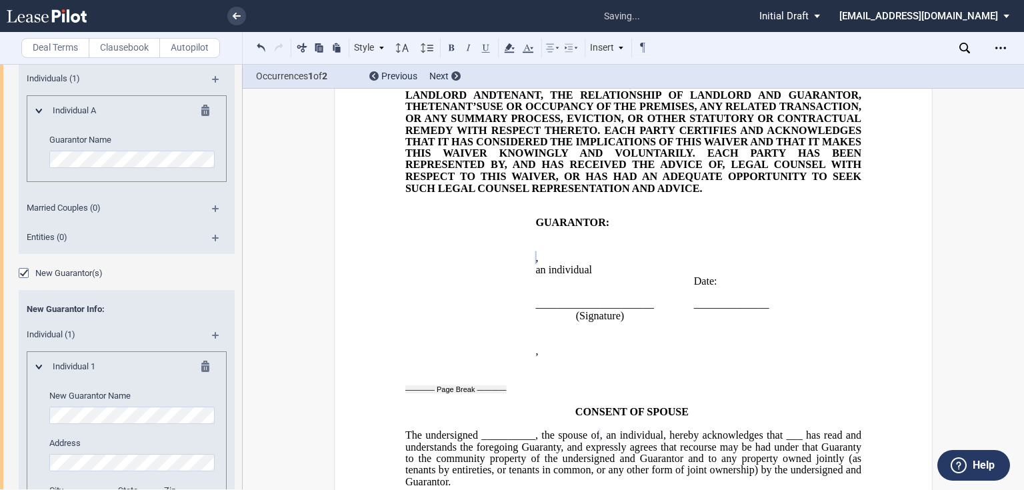
scroll to position [2924, 0]
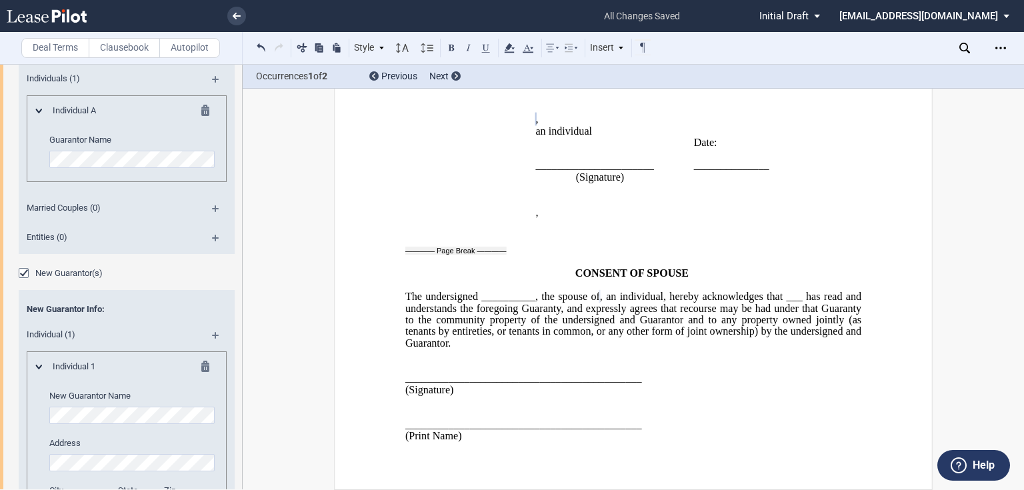
click at [531, 193] on td "GUARANTOR: ﻿ ﻿ , an individual ______________________ (Signature) ﻿ ﻿ ﻿ ﻿ , ﻿ ﻿…" at bounding box center [610, 154] width 158 height 151
click at [1000, 49] on icon "Open Lease options menu" at bounding box center [1000, 48] width 11 height 11
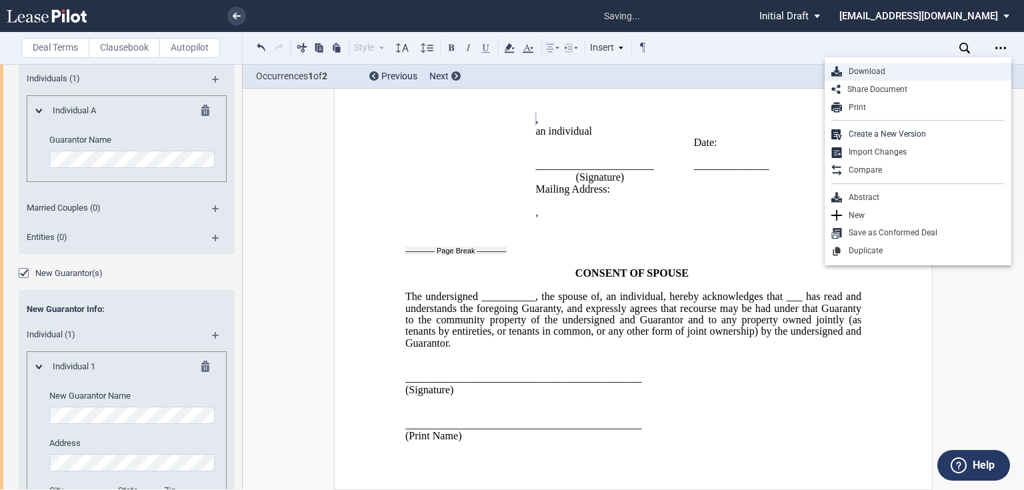
click at [906, 72] on div "Download" at bounding box center [923, 71] width 163 height 11
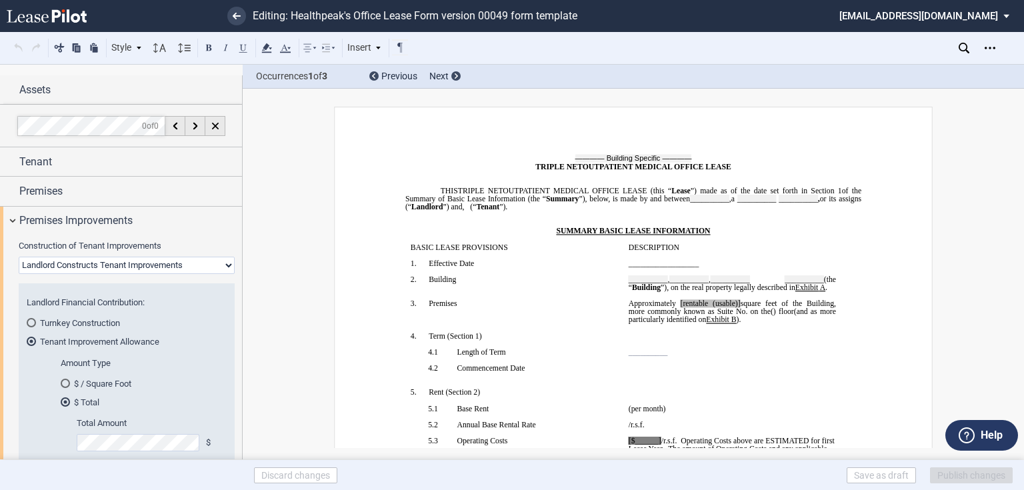
select select "triple net"
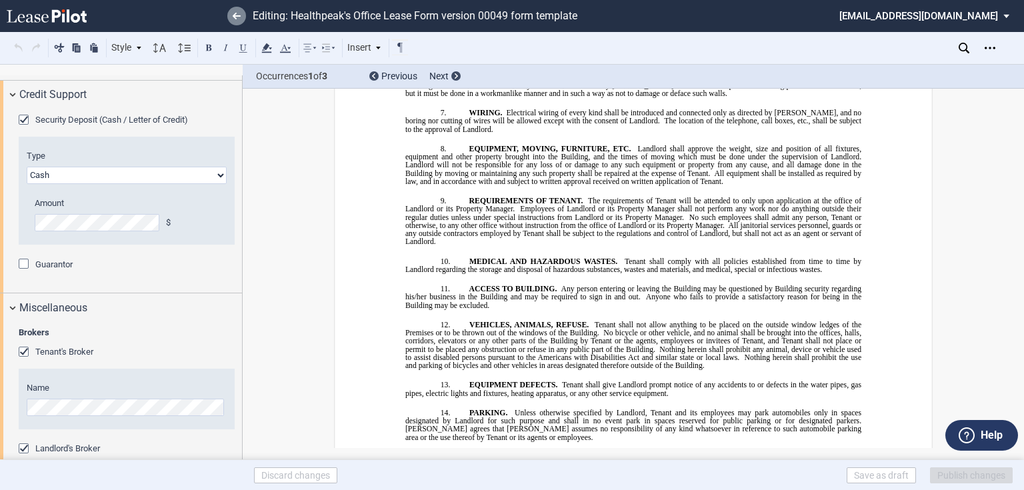
click at [237, 17] on icon at bounding box center [237, 16] width 8 height 7
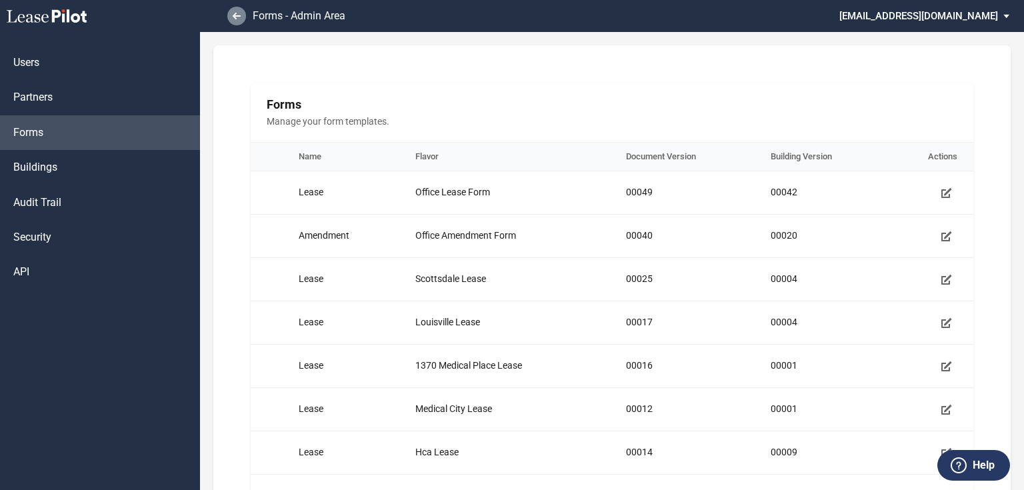
click at [234, 22] on link at bounding box center [236, 16] width 19 height 19
